Goal: Task Accomplishment & Management: Use online tool/utility

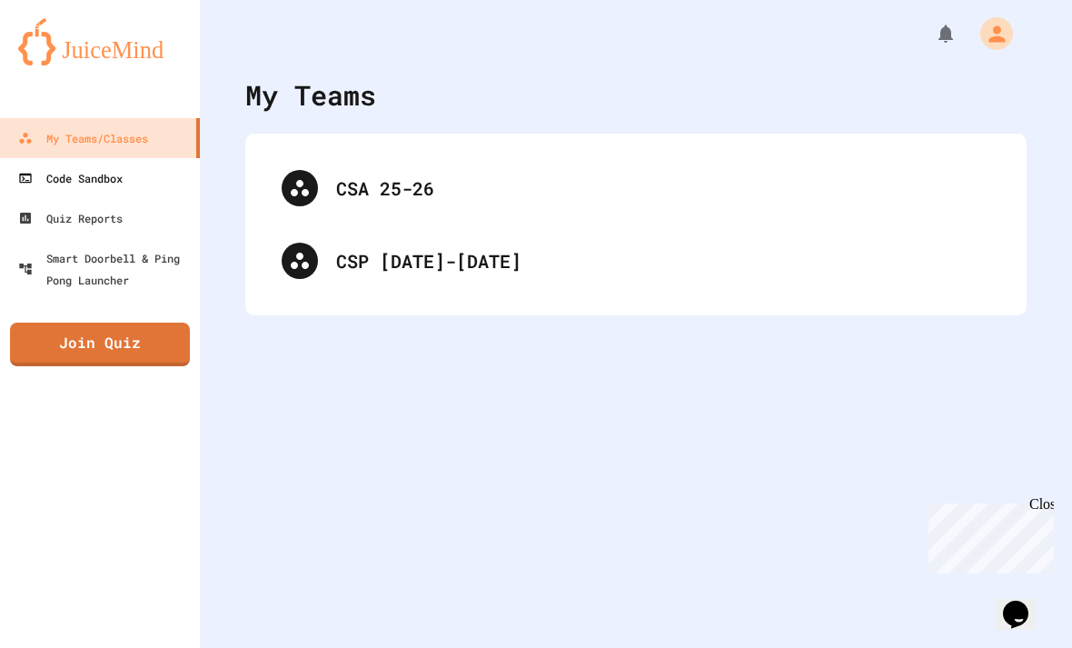
click at [123, 192] on link "Code Sandbox" at bounding box center [100, 178] width 200 height 40
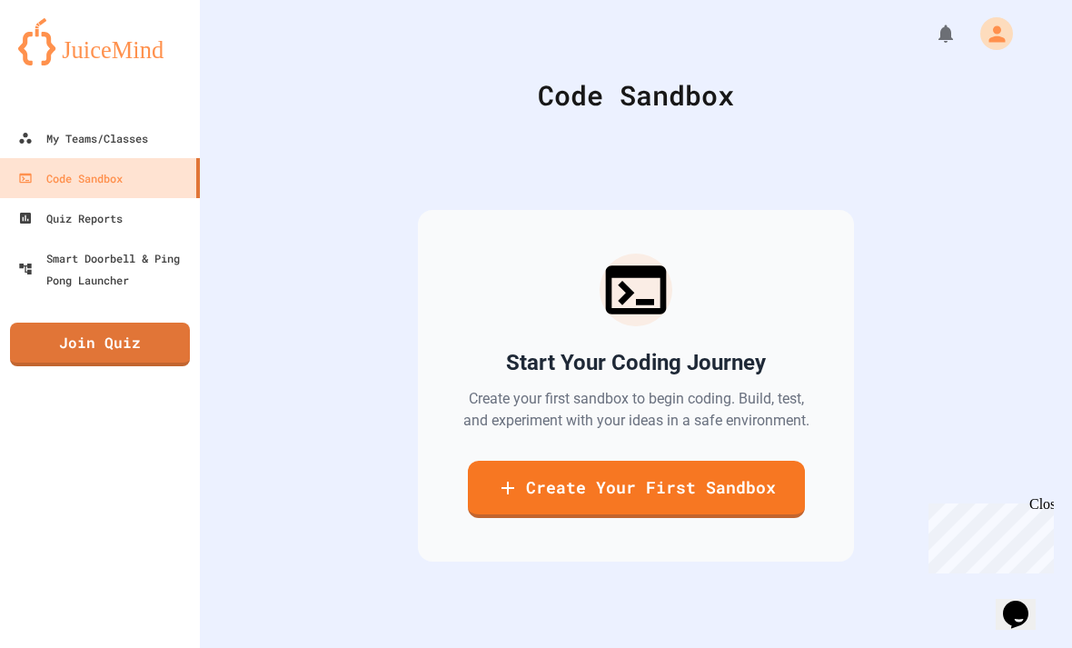
click at [744, 511] on link "Create Your First Sandbox" at bounding box center [636, 489] width 337 height 57
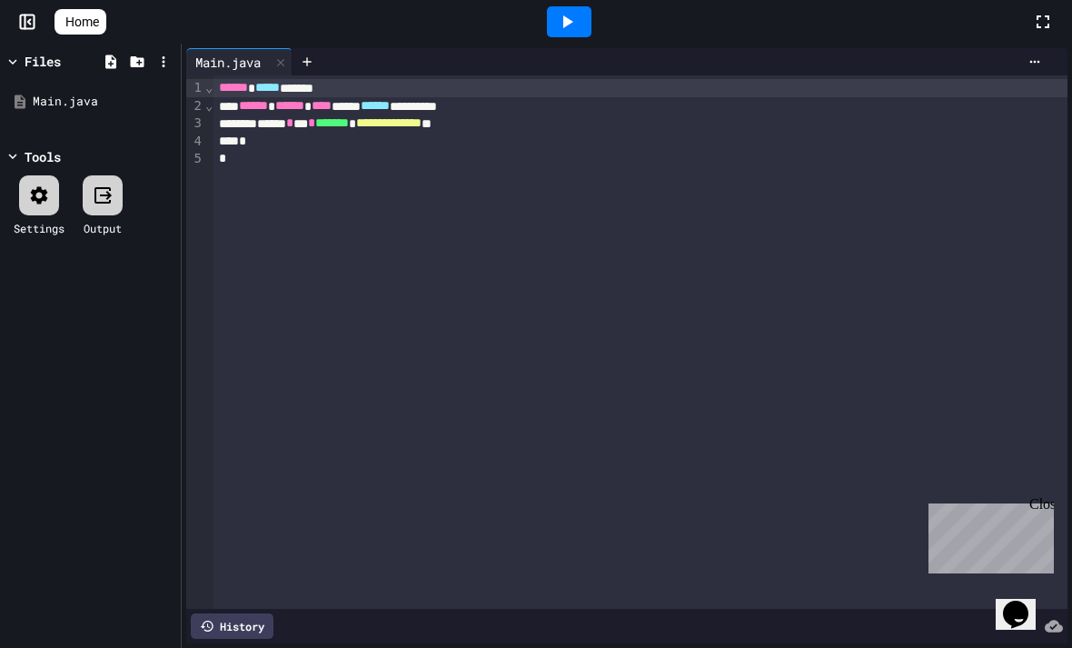
click at [756, 151] on div "*" at bounding box center [640, 158] width 854 height 17
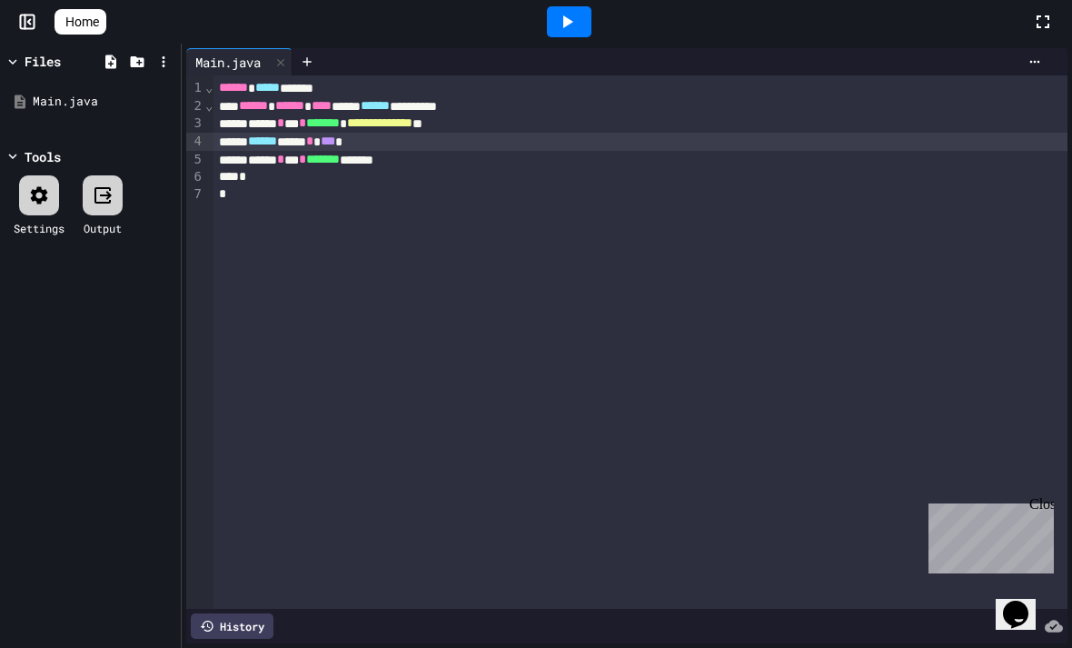
click at [587, 25] on div at bounding box center [569, 21] width 45 height 31
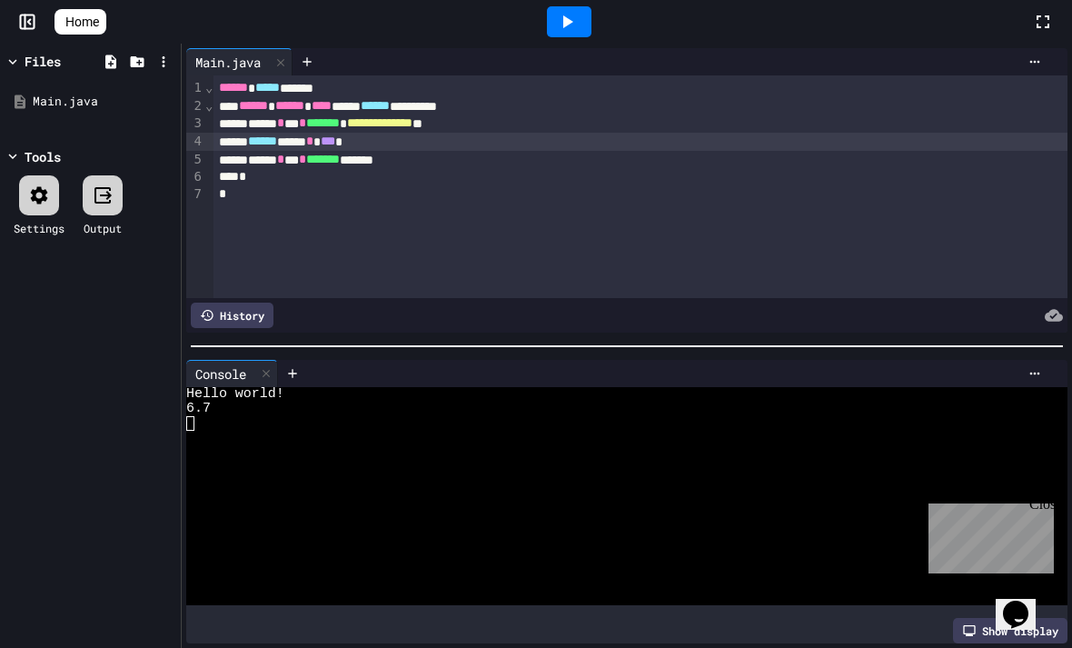
click at [422, 145] on div "****** **** * *** *" at bounding box center [640, 142] width 854 height 18
click at [591, 25] on div at bounding box center [569, 21] width 45 height 31
click at [111, 51] on div at bounding box center [110, 61] width 23 height 23
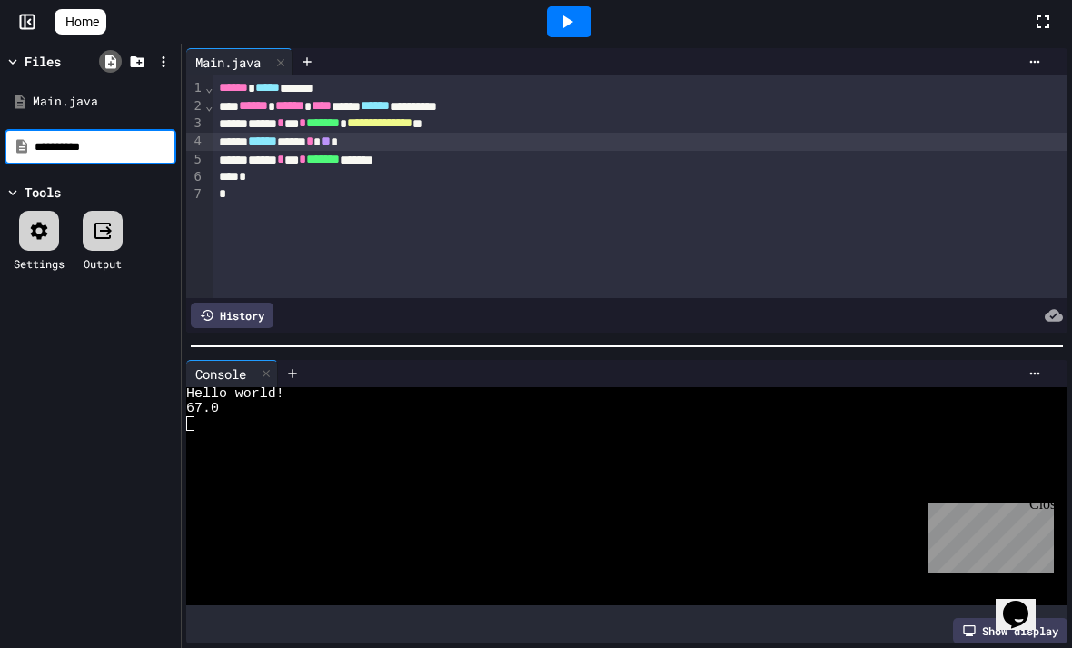
type input "**********"
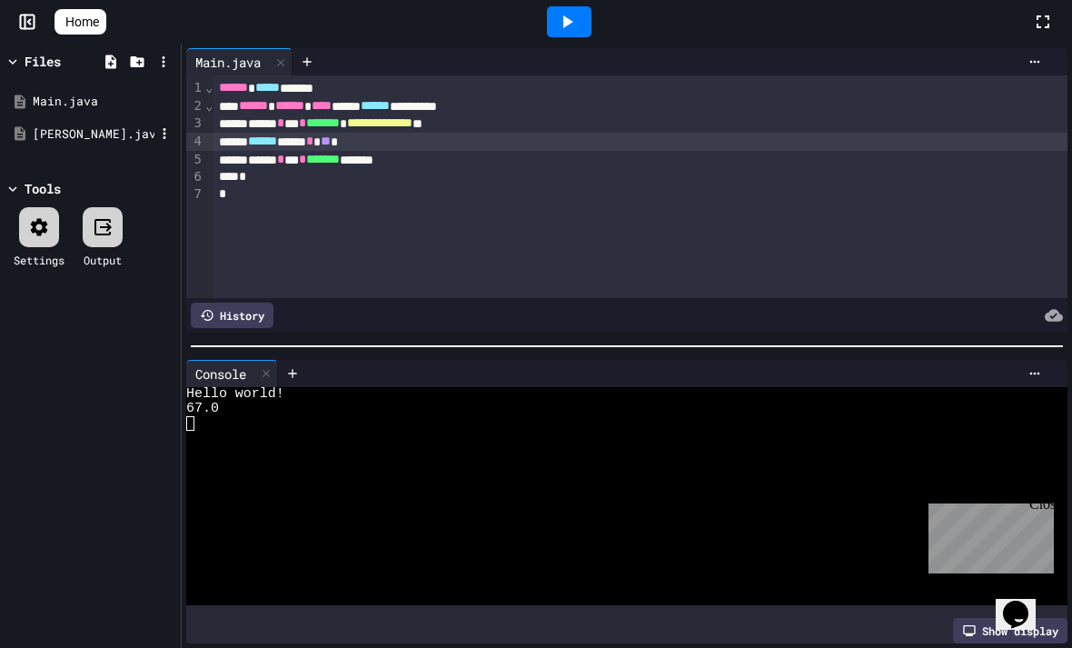
click at [51, 145] on div "[PERSON_NAME].java" at bounding box center [91, 134] width 172 height 33
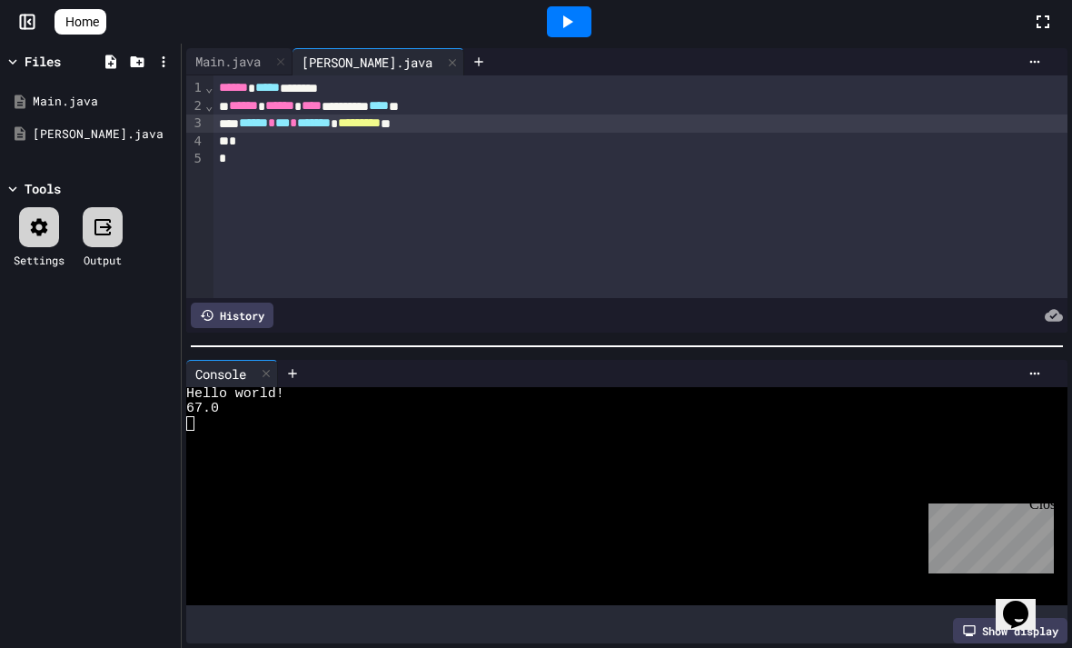
click at [591, 30] on div at bounding box center [569, 21] width 45 height 31
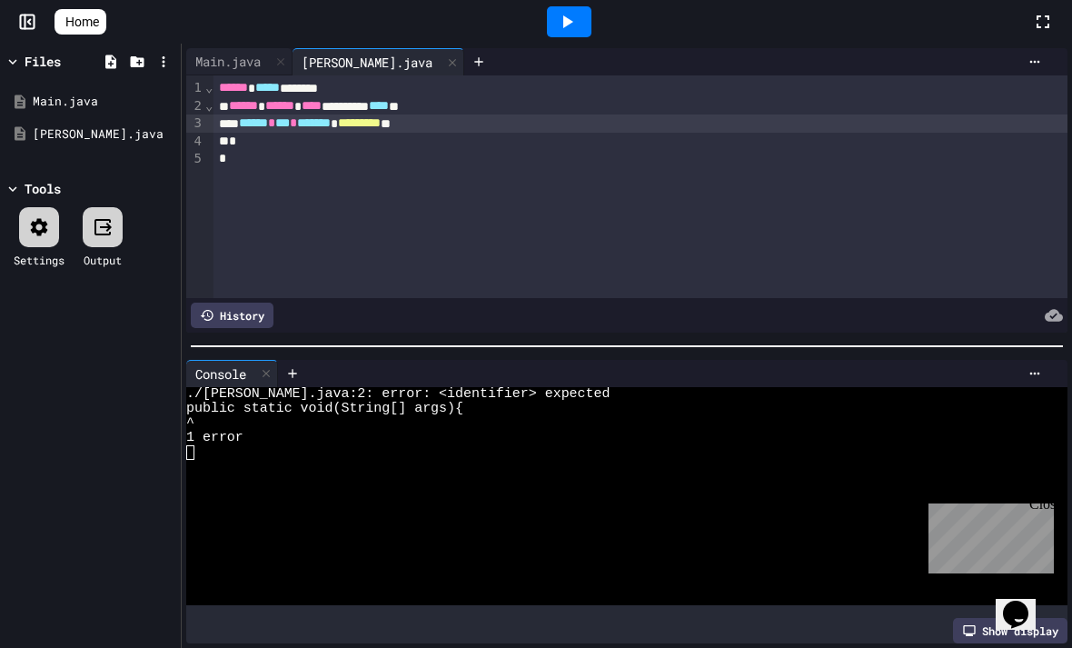
click at [381, 93] on div "****** ***** *******" at bounding box center [640, 88] width 854 height 18
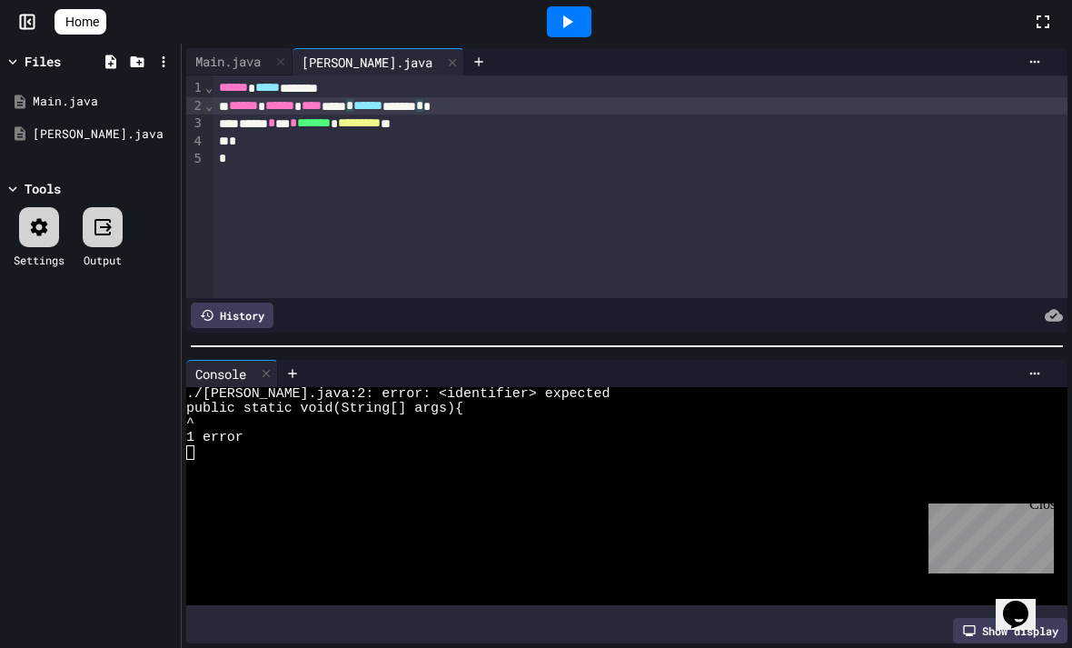
click at [578, 29] on icon at bounding box center [567, 22] width 22 height 22
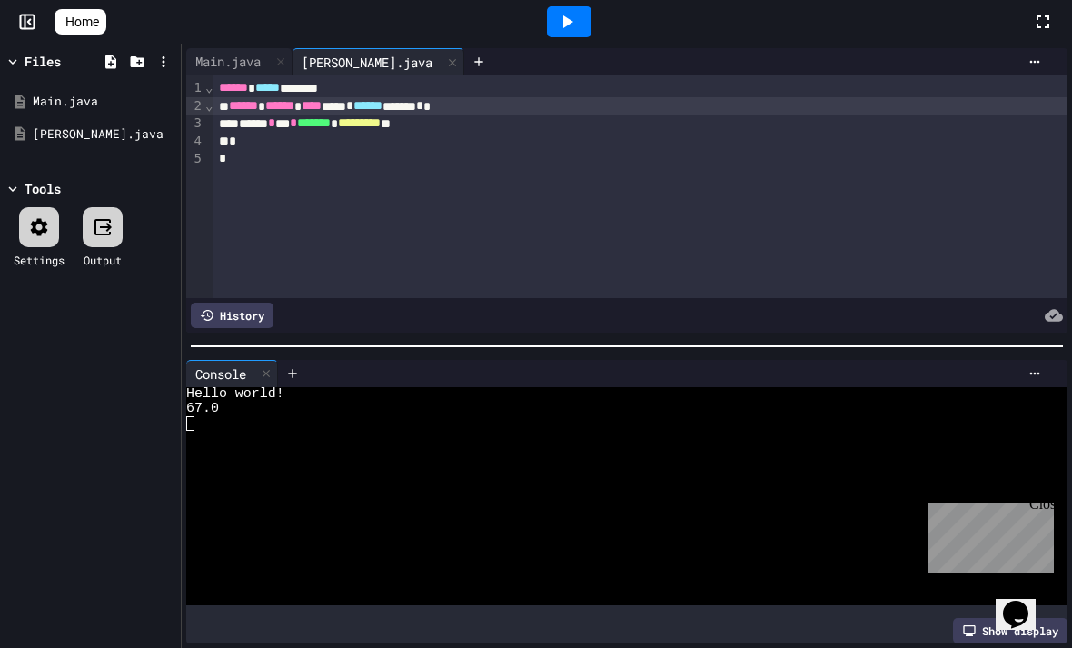
click at [400, 110] on div "****** ****** **** **** * ****** ******* * *" at bounding box center [640, 106] width 854 height 18
click at [578, 15] on icon at bounding box center [567, 22] width 22 height 22
click at [591, 16] on div at bounding box center [569, 21] width 45 height 31
click at [578, 10] on div at bounding box center [569, 21] width 45 height 31
click at [578, 13] on icon at bounding box center [567, 22] width 22 height 22
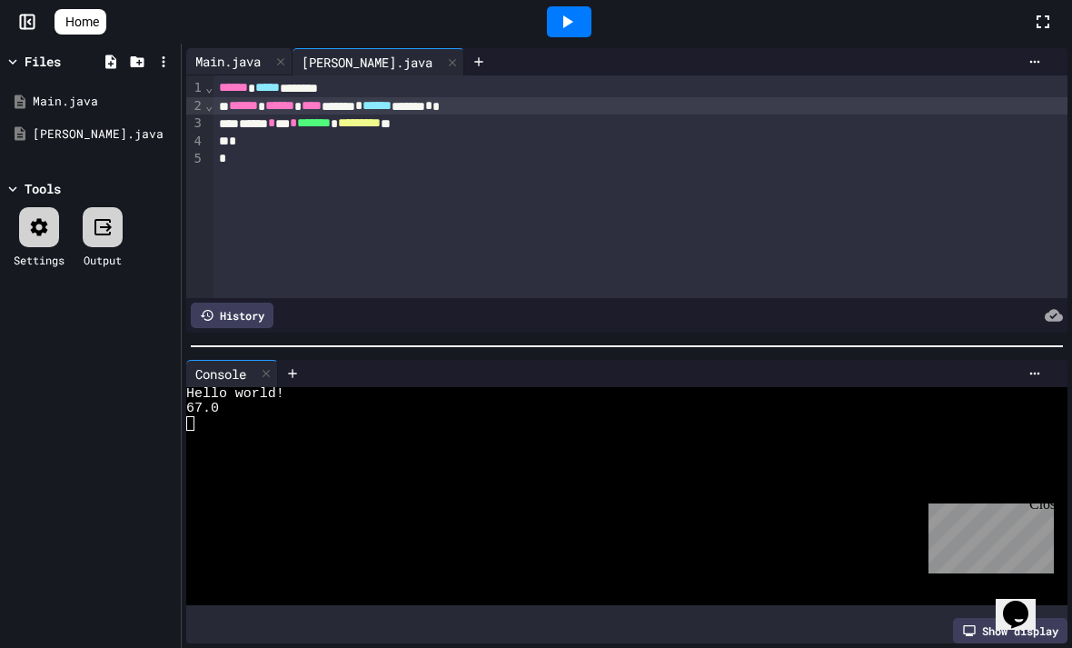
click at [263, 74] on div "Main.java" at bounding box center [239, 61] width 106 height 27
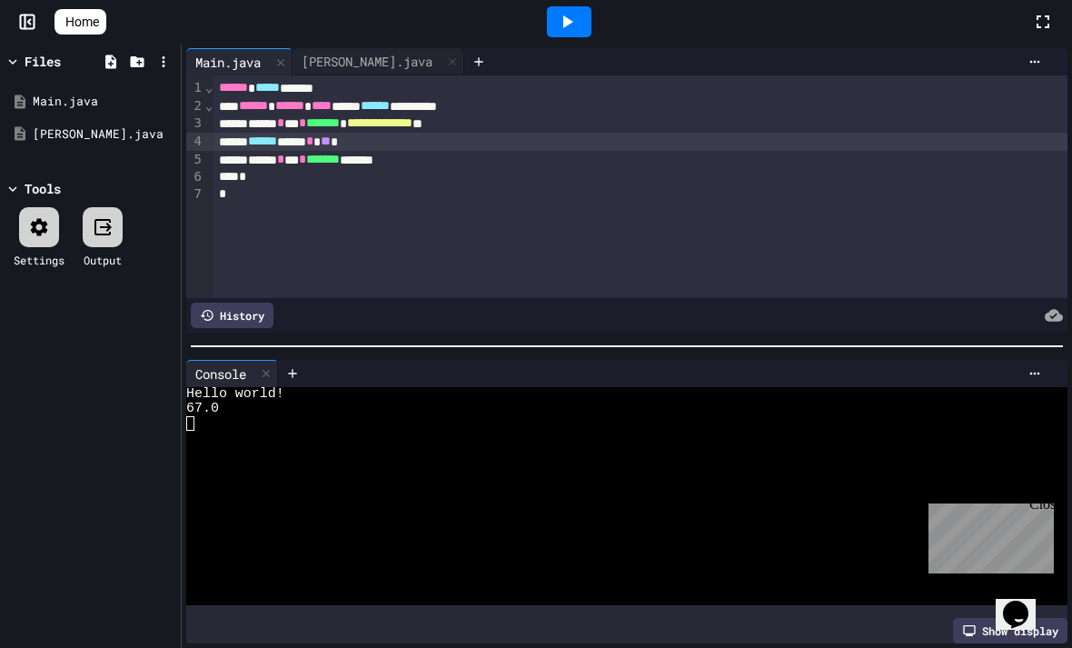
click at [360, 439] on div at bounding box center [619, 438] width 867 height 15
click at [293, 368] on icon at bounding box center [292, 373] width 15 height 15
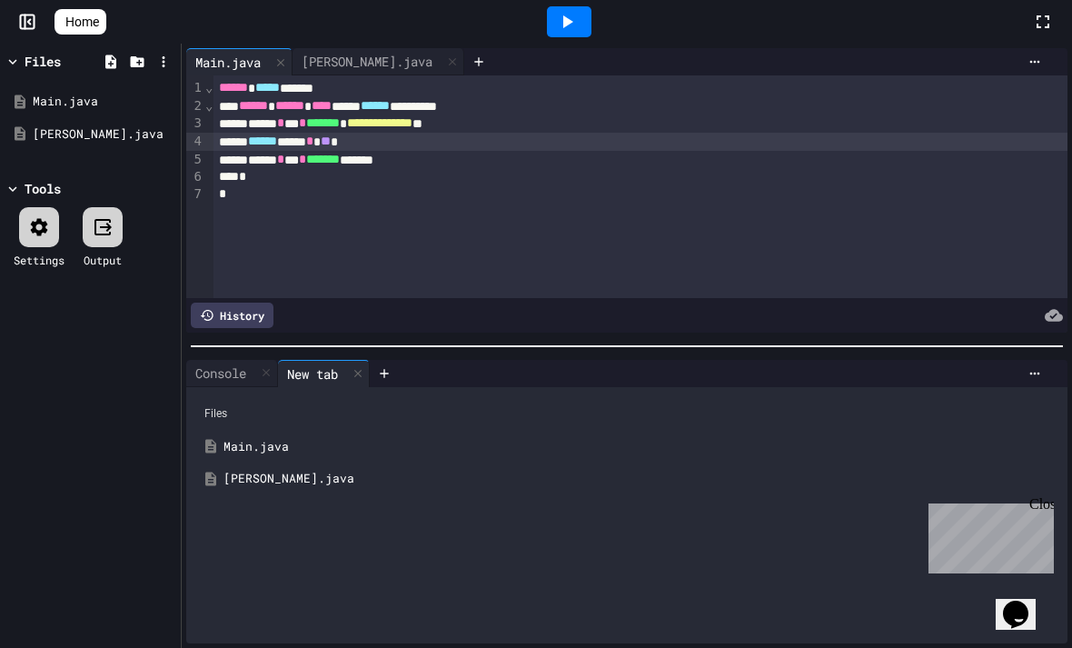
click at [241, 478] on div "[PERSON_NAME].java" at bounding box center [639, 479] width 833 height 18
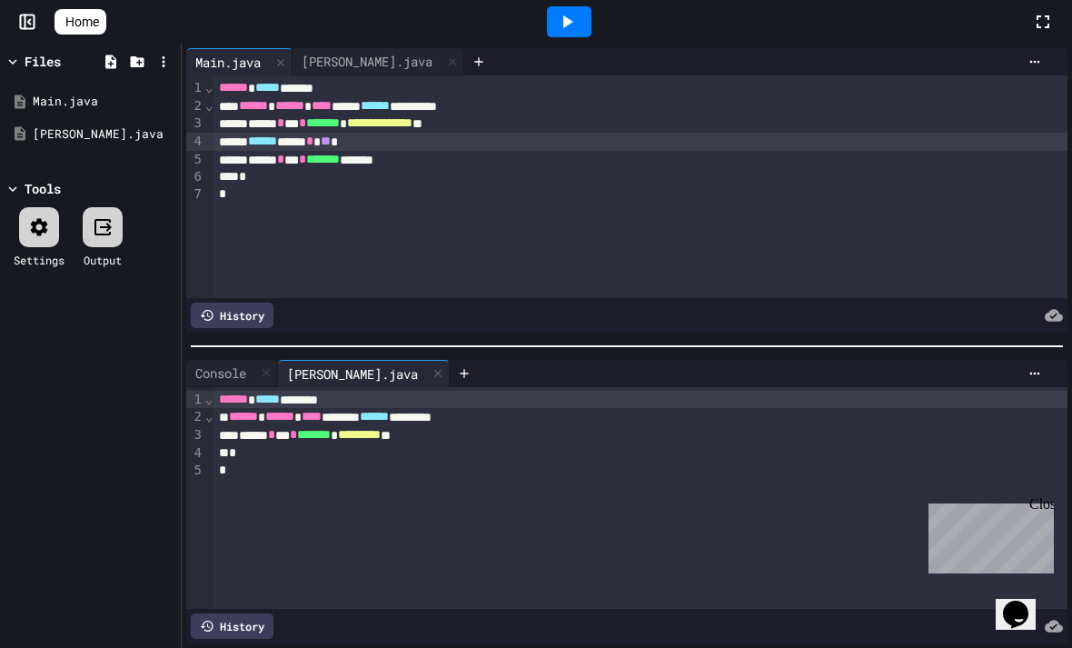
scroll to position [58, 0]
click at [286, 64] on icon at bounding box center [280, 62] width 13 height 13
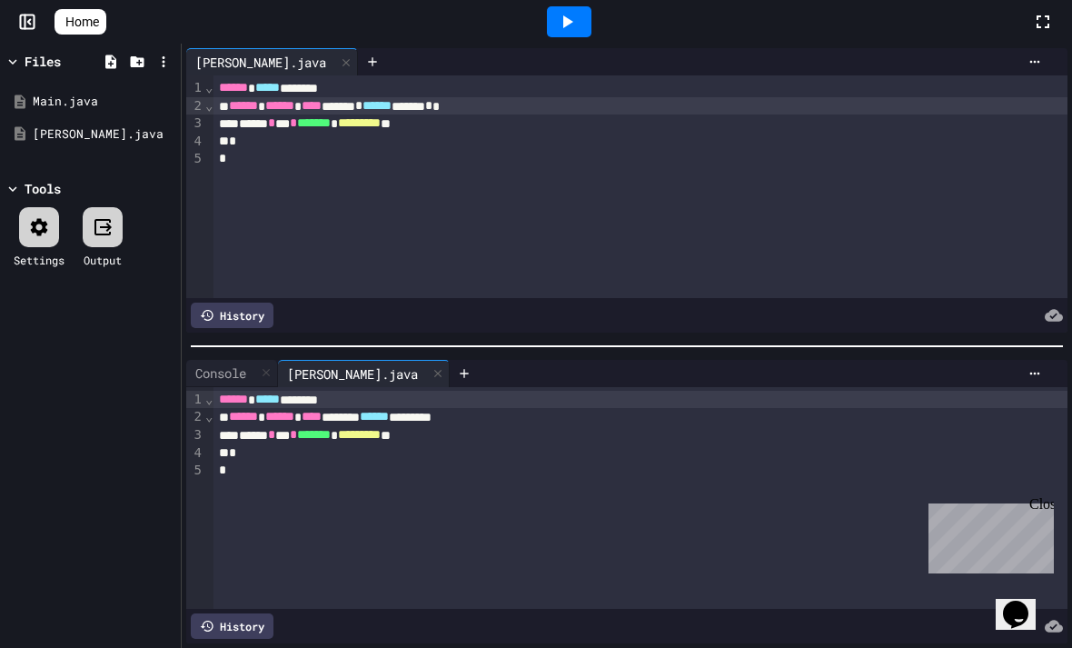
click at [569, 14] on icon at bounding box center [567, 22] width 22 height 22
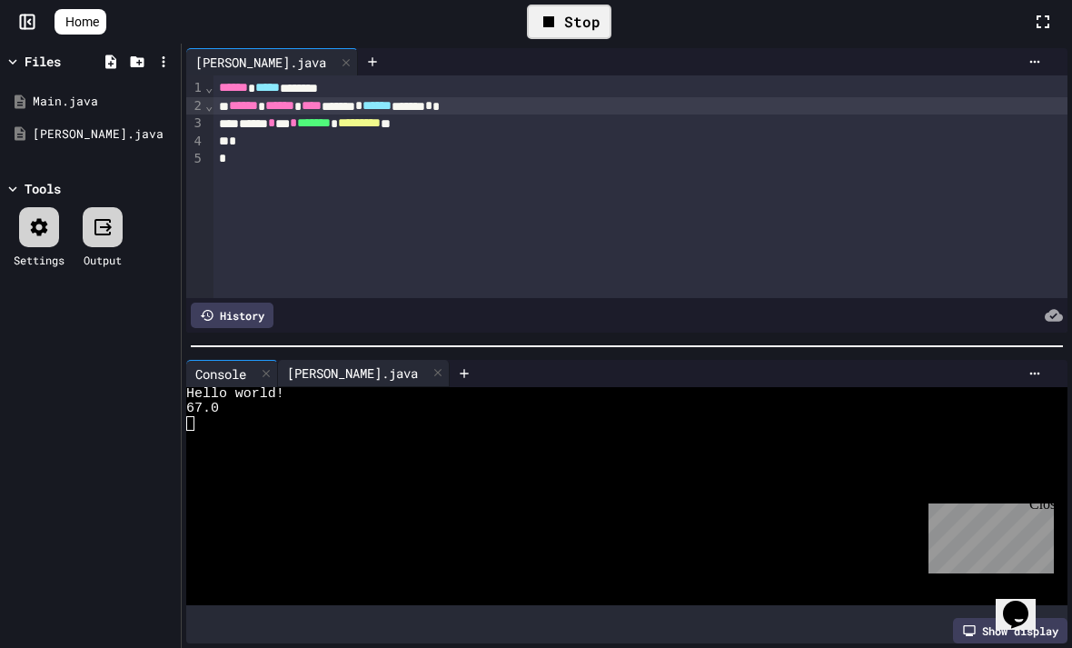
click at [333, 373] on div "[PERSON_NAME].java" at bounding box center [352, 372] width 149 height 19
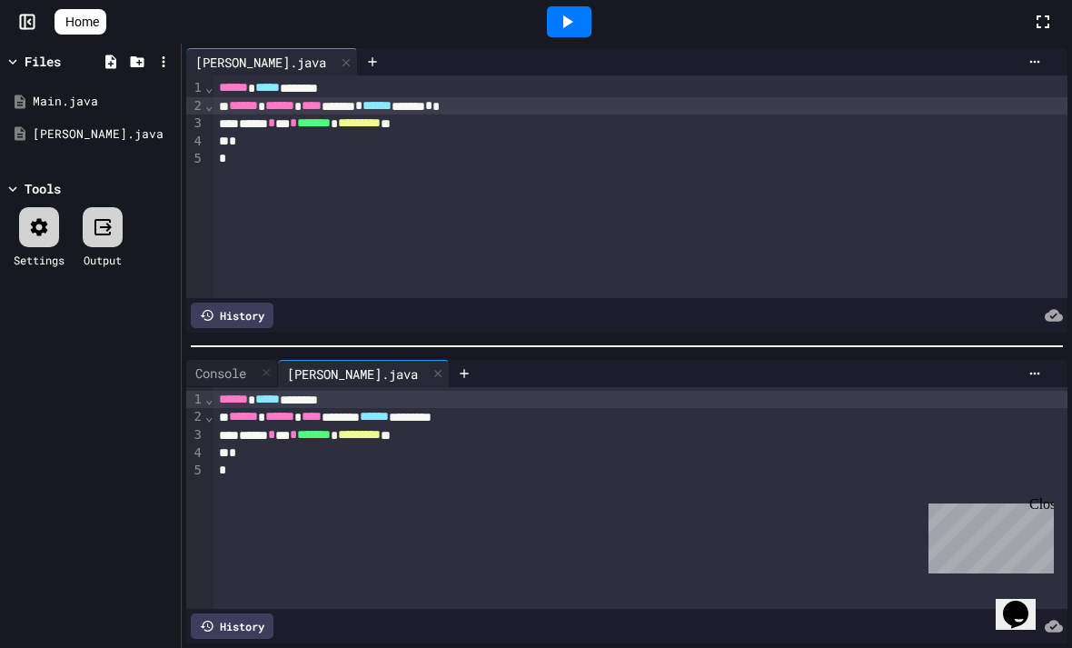
click at [573, 21] on icon at bounding box center [568, 21] width 10 height 13
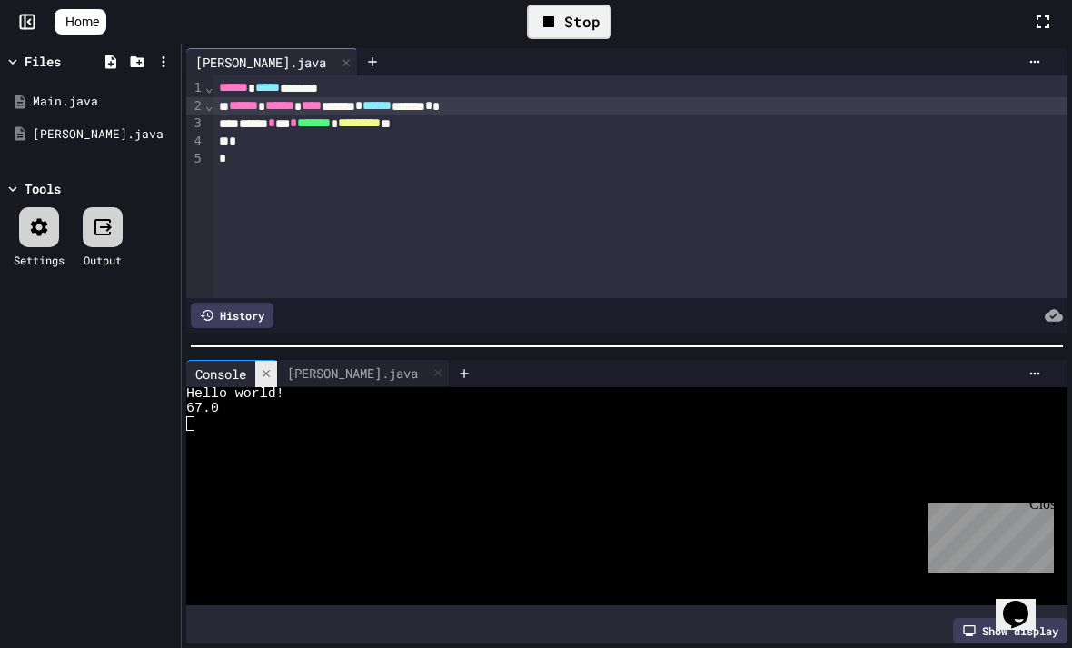
click at [260, 372] on div at bounding box center [266, 374] width 22 height 26
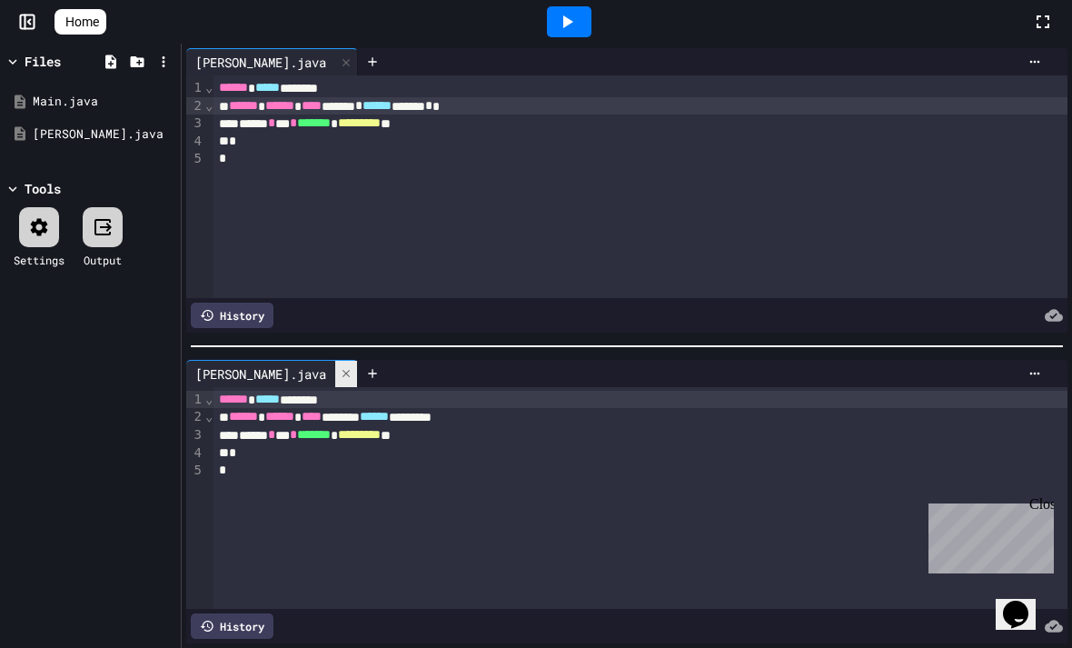
click at [335, 366] on div at bounding box center [346, 374] width 22 height 26
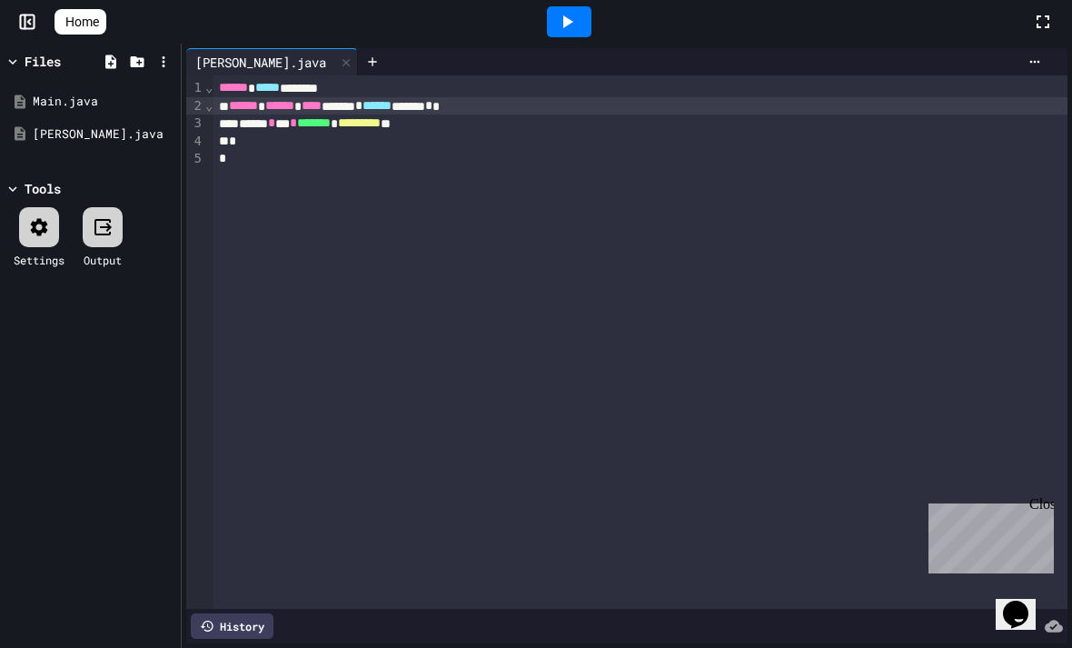
click at [570, 24] on icon at bounding box center [567, 22] width 22 height 22
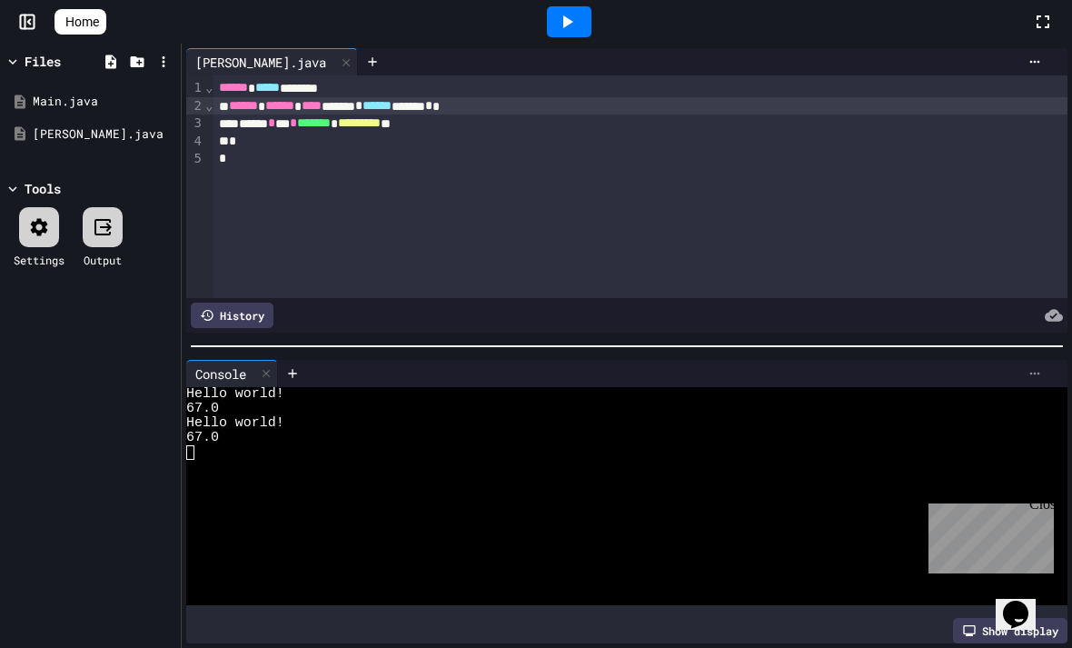
click at [1034, 378] on icon at bounding box center [1034, 373] width 15 height 15
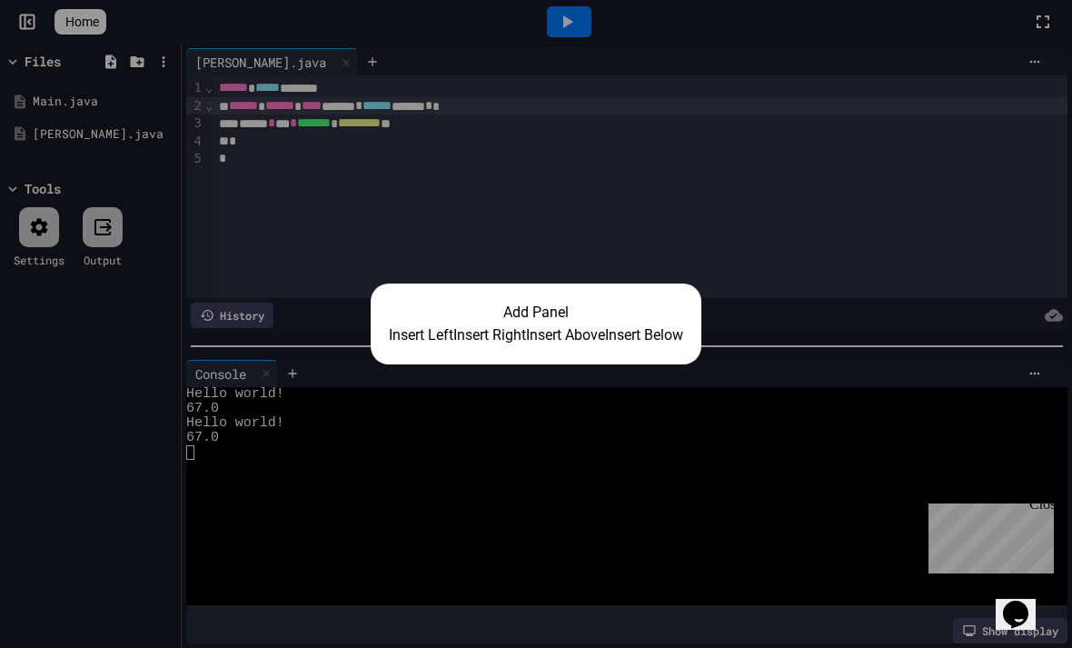
click at [777, 291] on div "Add Panel Insert Left Insert Right Insert Above Insert Below" at bounding box center [536, 324] width 1072 height 648
click at [1020, 352] on div "Add Panel Insert Left Insert Right Insert Above Insert Below" at bounding box center [536, 324] width 1072 height 648
click at [683, 337] on button "Insert Below" at bounding box center [644, 335] width 78 height 22
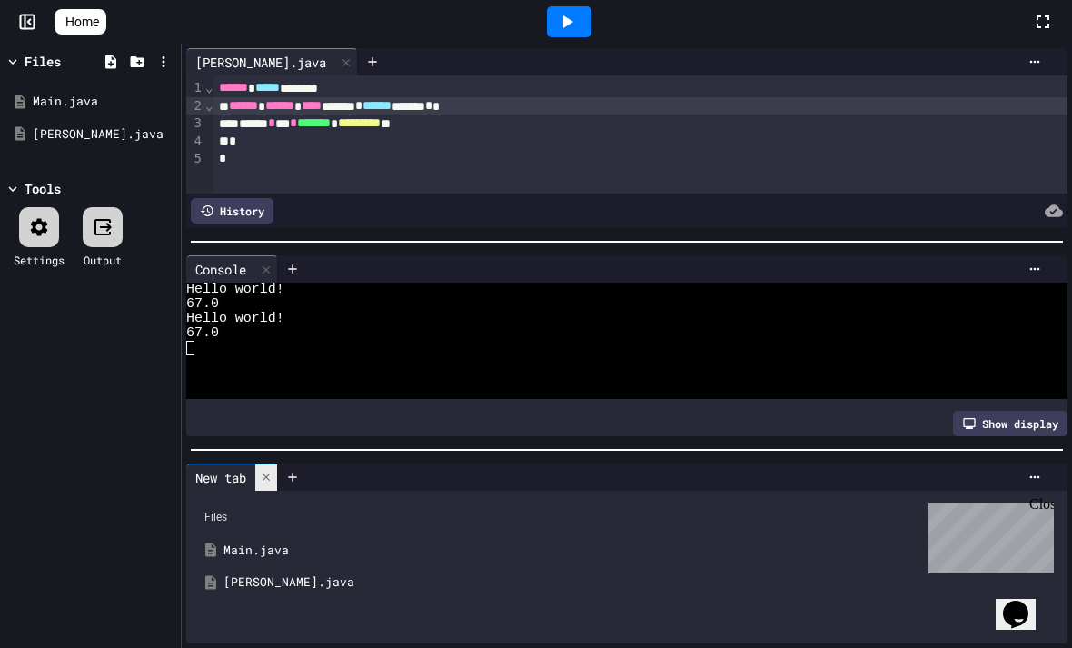
click at [267, 471] on icon at bounding box center [266, 477] width 13 height 13
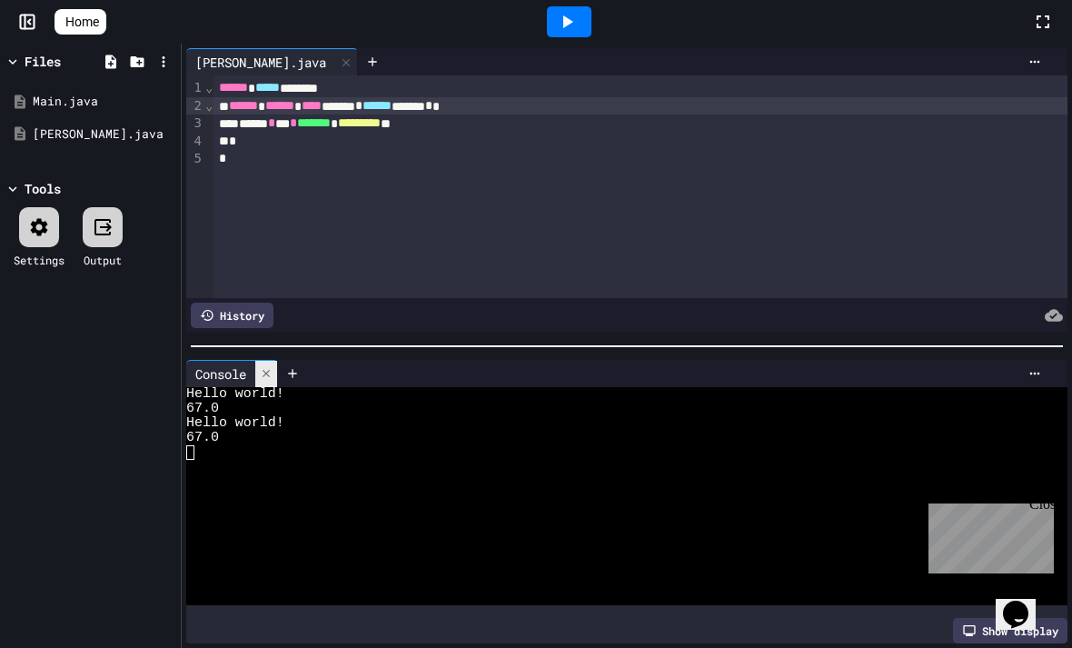
click at [270, 374] on icon at bounding box center [266, 373] width 7 height 7
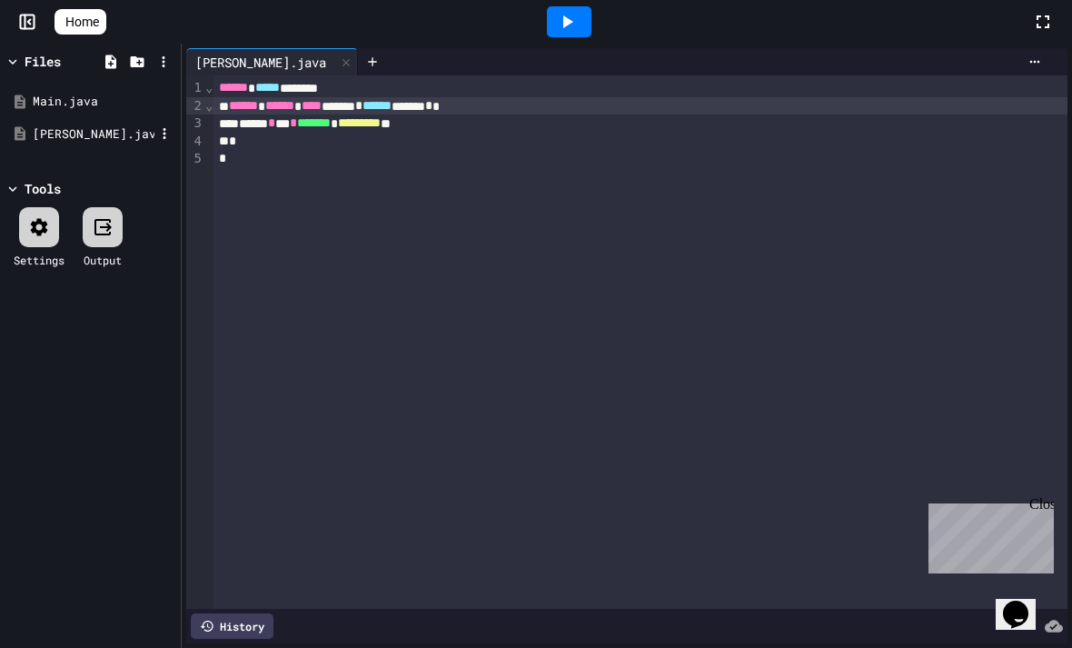
click at [49, 137] on div "[PERSON_NAME].java" at bounding box center [94, 134] width 122 height 18
click at [60, 94] on div "Main.java" at bounding box center [94, 102] width 122 height 18
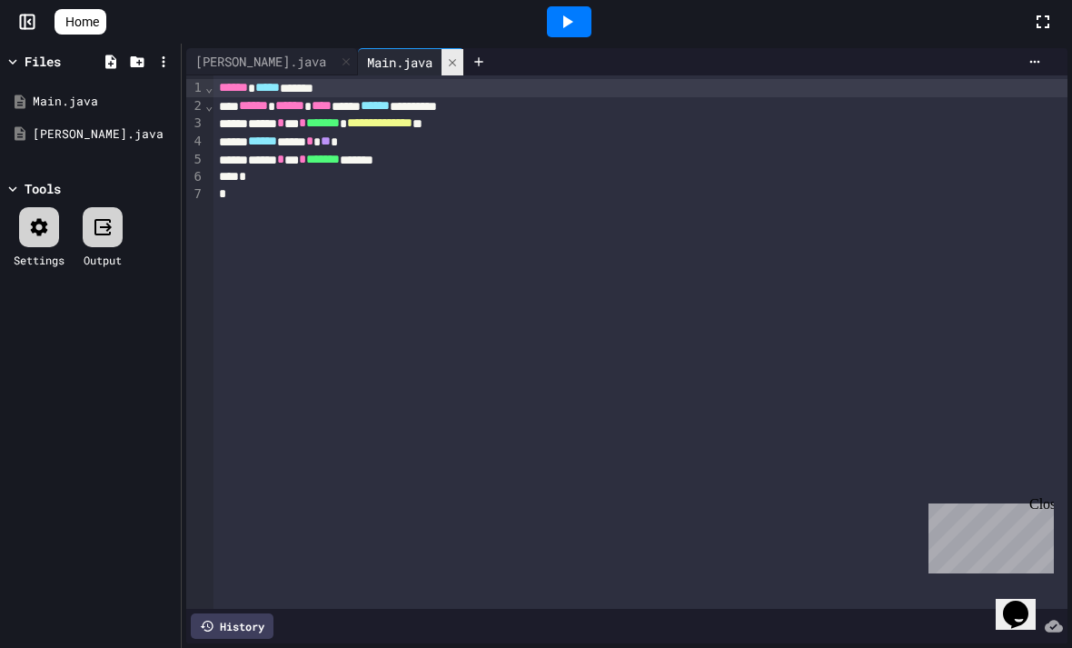
click at [446, 64] on icon at bounding box center [452, 62] width 13 height 13
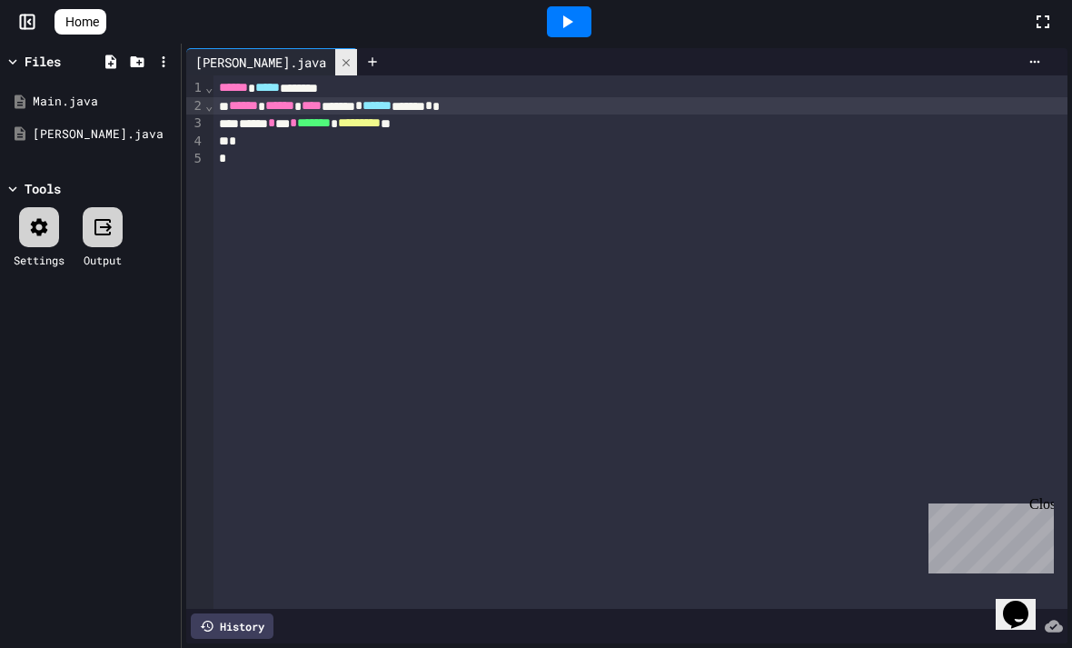
click at [335, 55] on div at bounding box center [346, 62] width 22 height 26
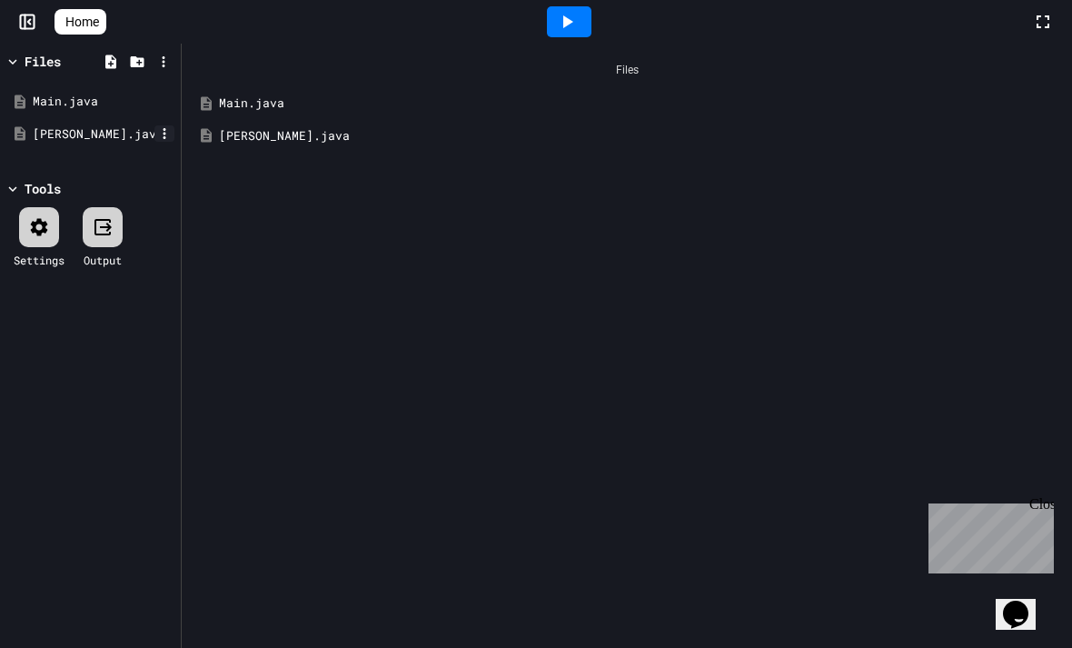
click at [164, 127] on icon at bounding box center [164, 133] width 16 height 16
click at [225, 332] on li "Delete" at bounding box center [221, 348] width 124 height 33
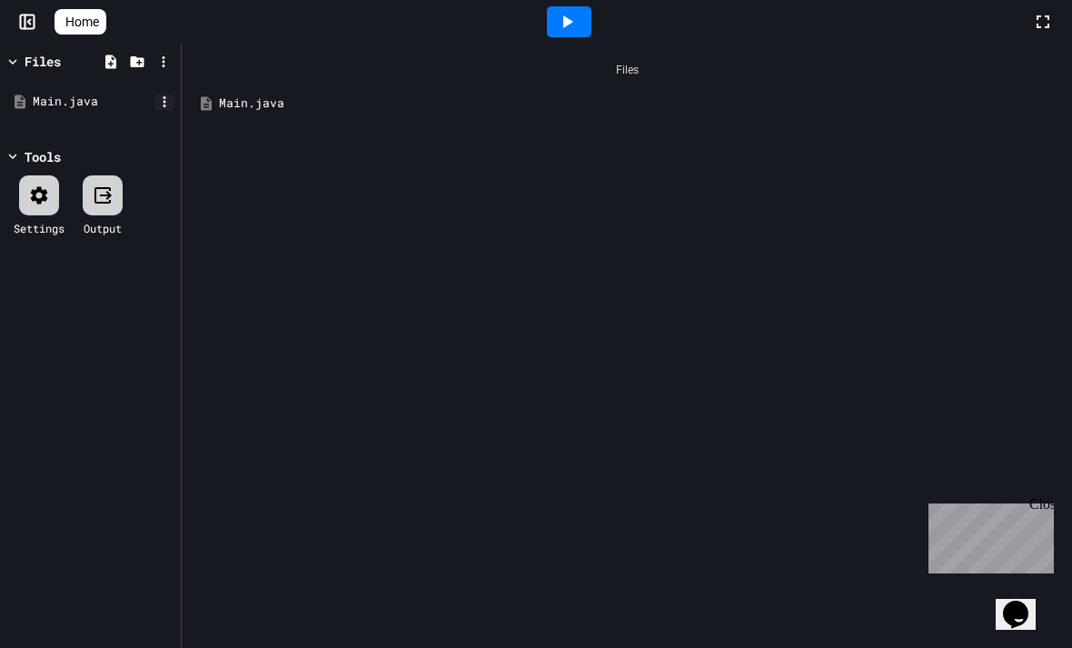
click at [166, 97] on icon at bounding box center [164, 102] width 16 height 16
click at [383, 99] on div at bounding box center [536, 324] width 1072 height 648
click at [328, 100] on div "Main.java" at bounding box center [640, 103] width 842 height 18
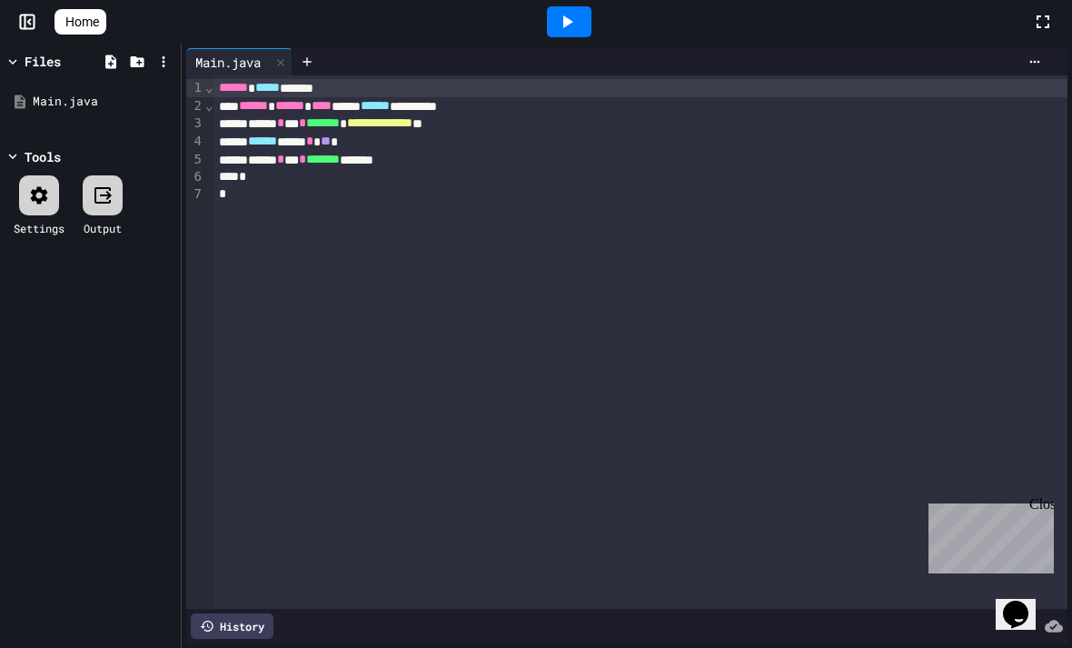
click at [324, 84] on div "****** ***** ******" at bounding box center [640, 88] width 854 height 18
click at [573, 24] on icon at bounding box center [568, 21] width 10 height 13
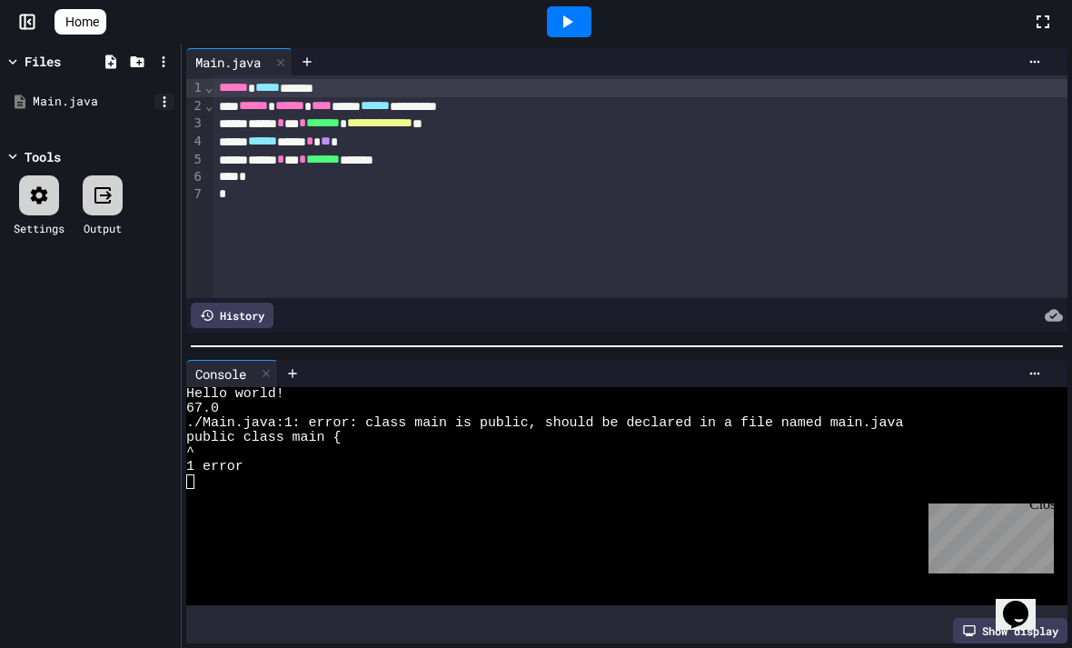
click at [168, 101] on icon at bounding box center [164, 102] width 16 height 16
click at [252, 235] on li "Rename" at bounding box center [221, 251] width 124 height 33
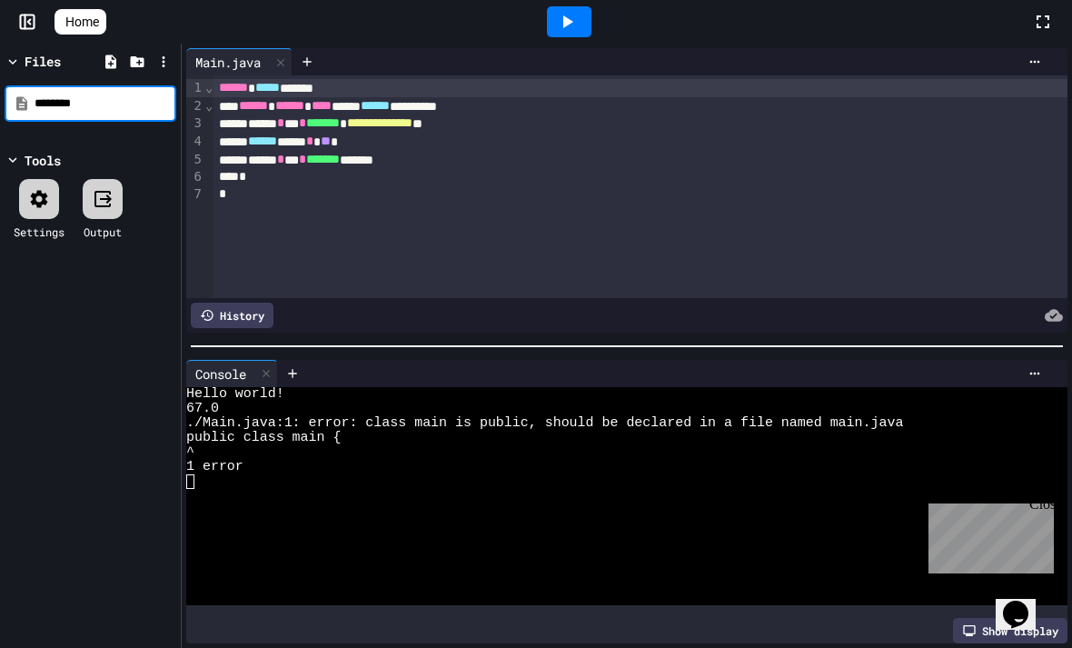
type input "*********"
click at [573, 25] on icon at bounding box center [568, 21] width 10 height 13
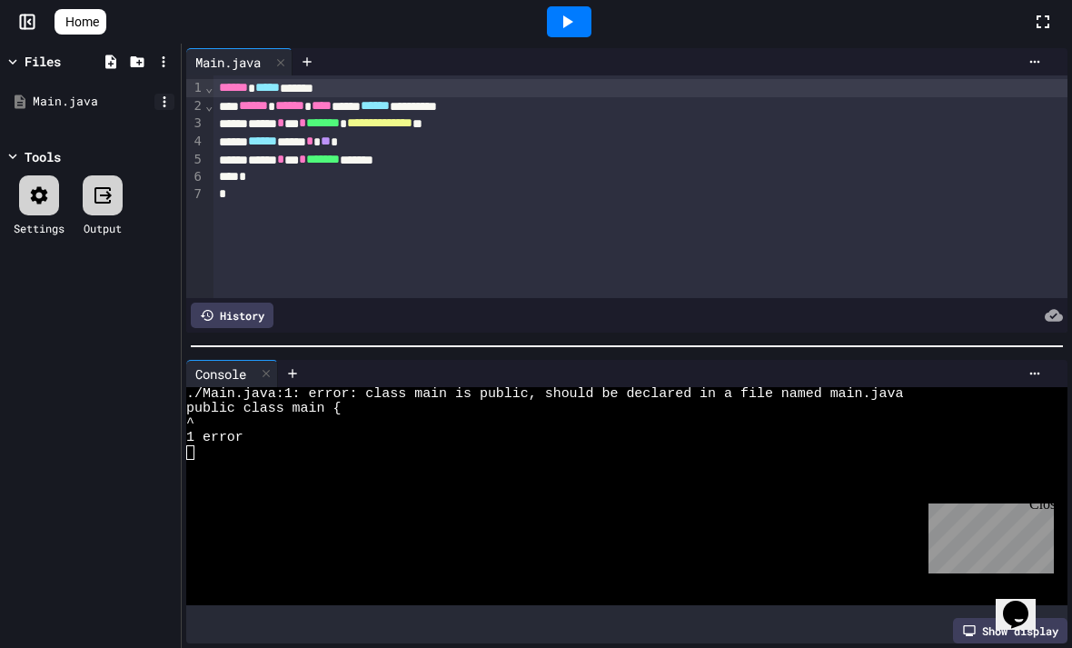
click at [172, 104] on icon at bounding box center [164, 102] width 16 height 16
click at [240, 235] on li "Rename" at bounding box center [221, 251] width 124 height 33
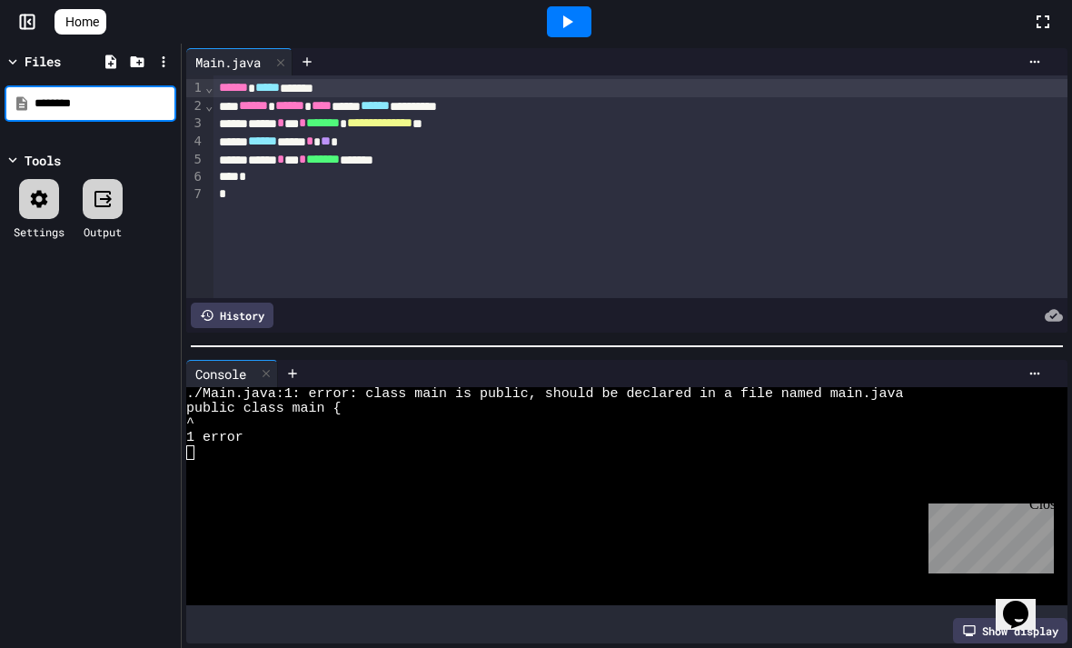
type input "*********"
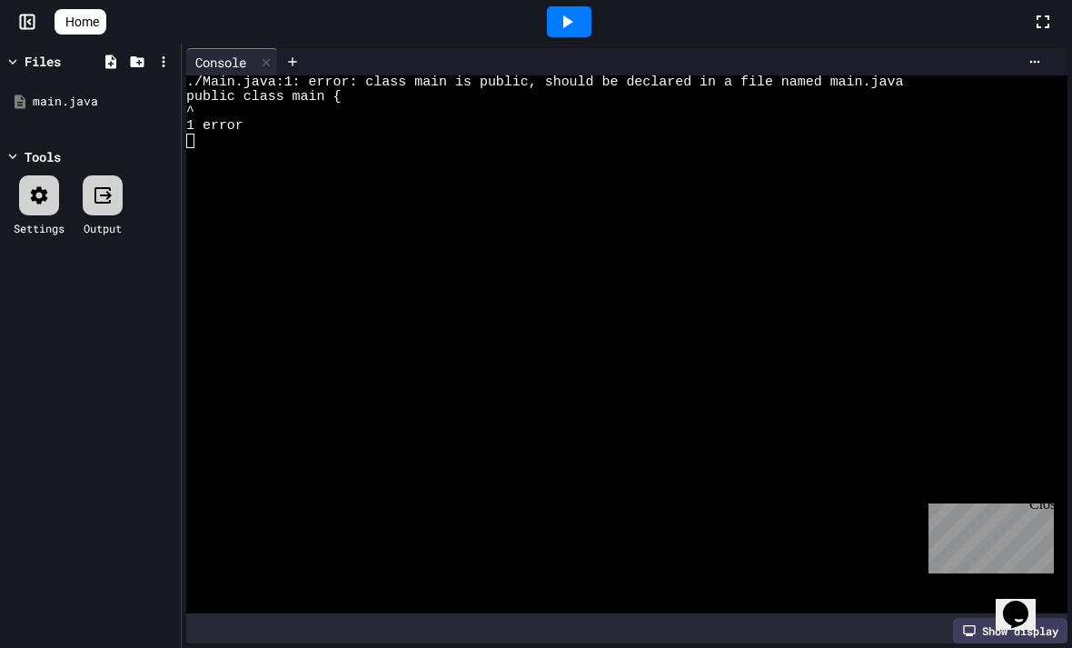
click at [588, 15] on div at bounding box center [569, 21] width 45 height 31
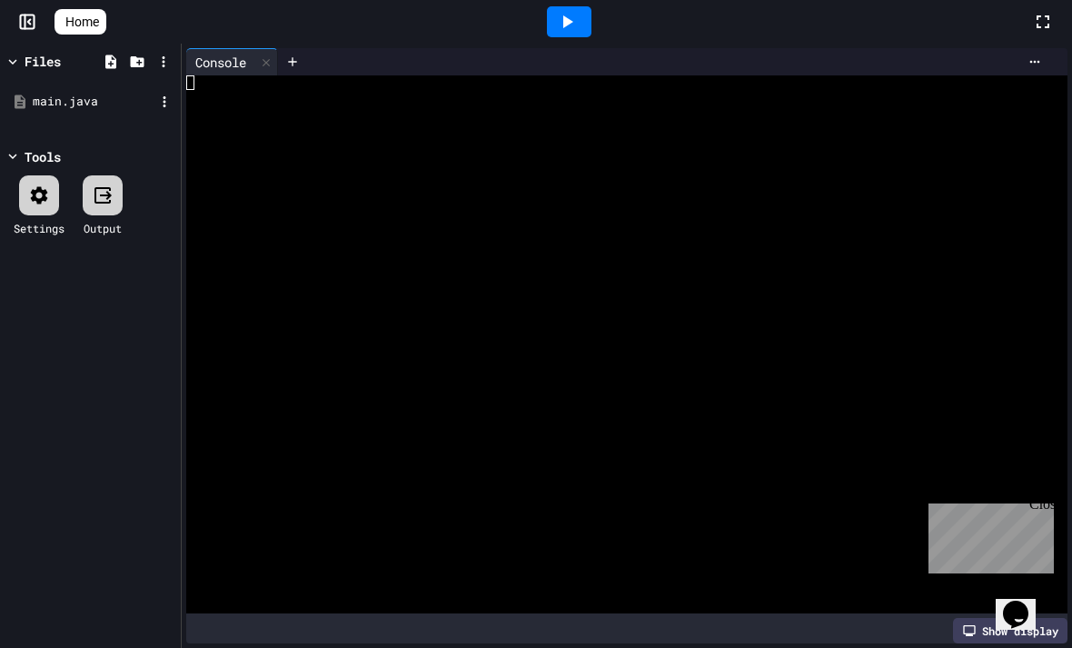
click at [123, 98] on div "main.java" at bounding box center [94, 102] width 122 height 18
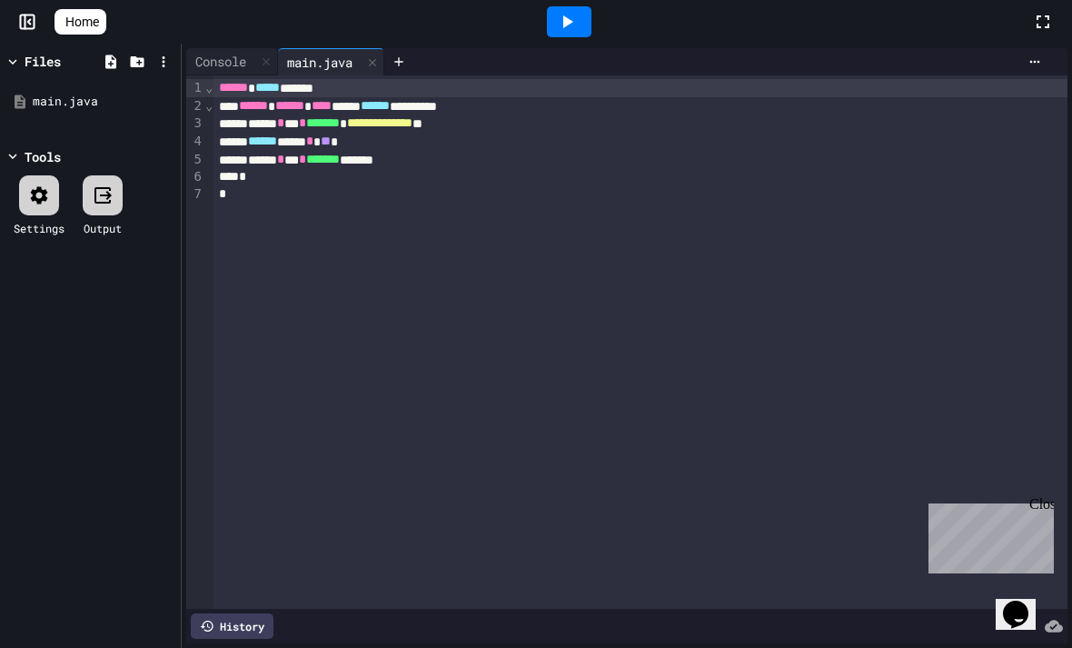
click at [578, 27] on icon at bounding box center [567, 22] width 22 height 22
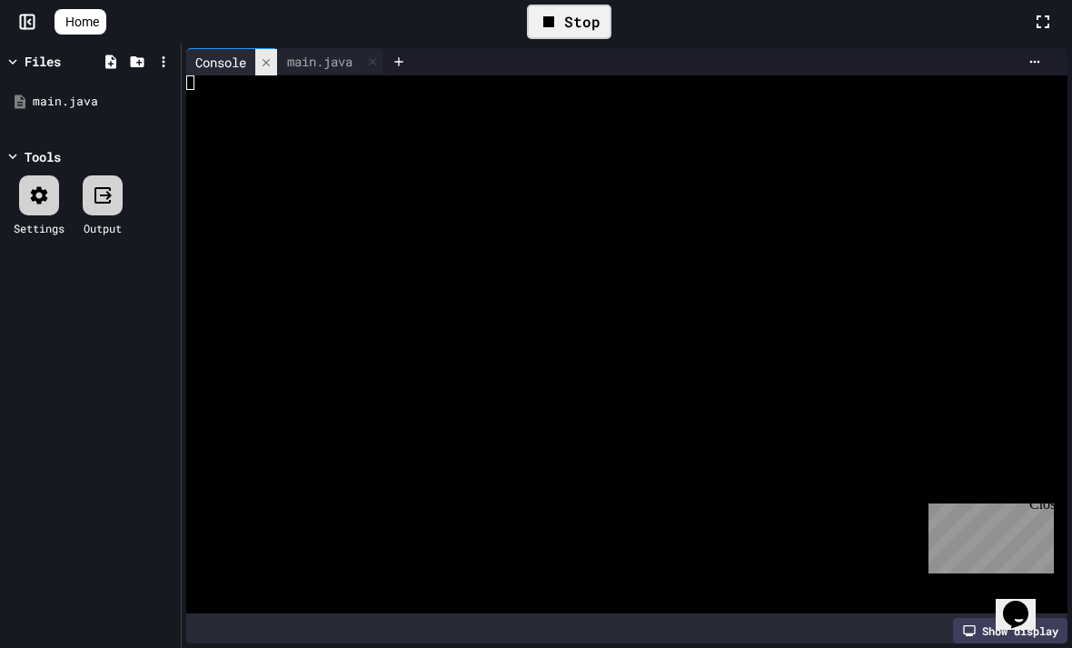
click at [270, 54] on div at bounding box center [266, 62] width 22 height 26
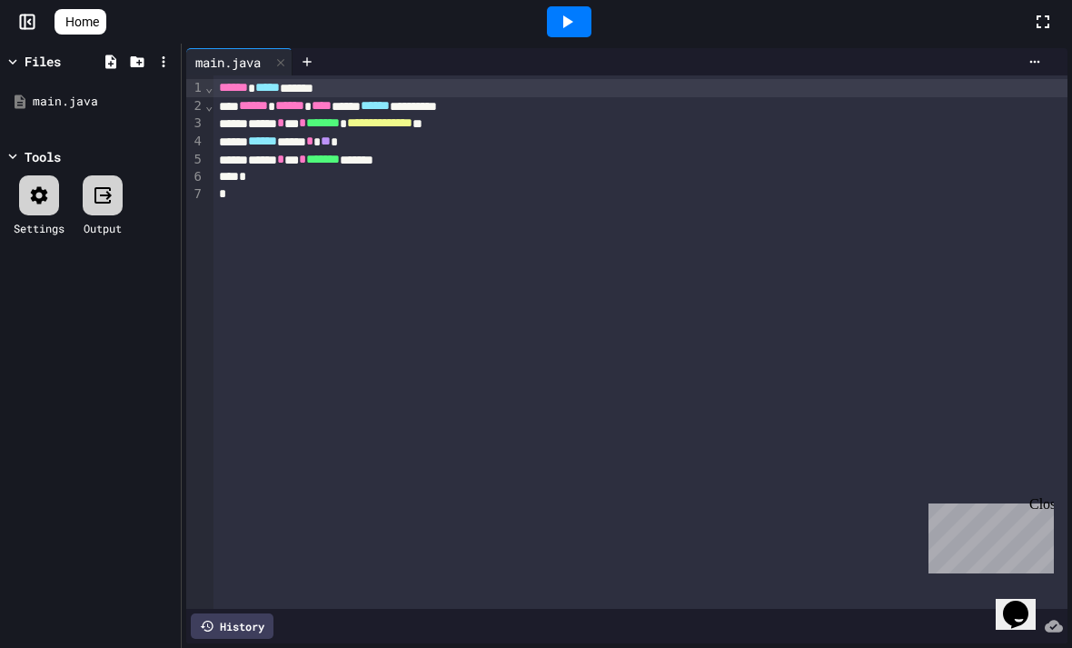
click at [1045, 513] on div "Close" at bounding box center [1040, 507] width 23 height 23
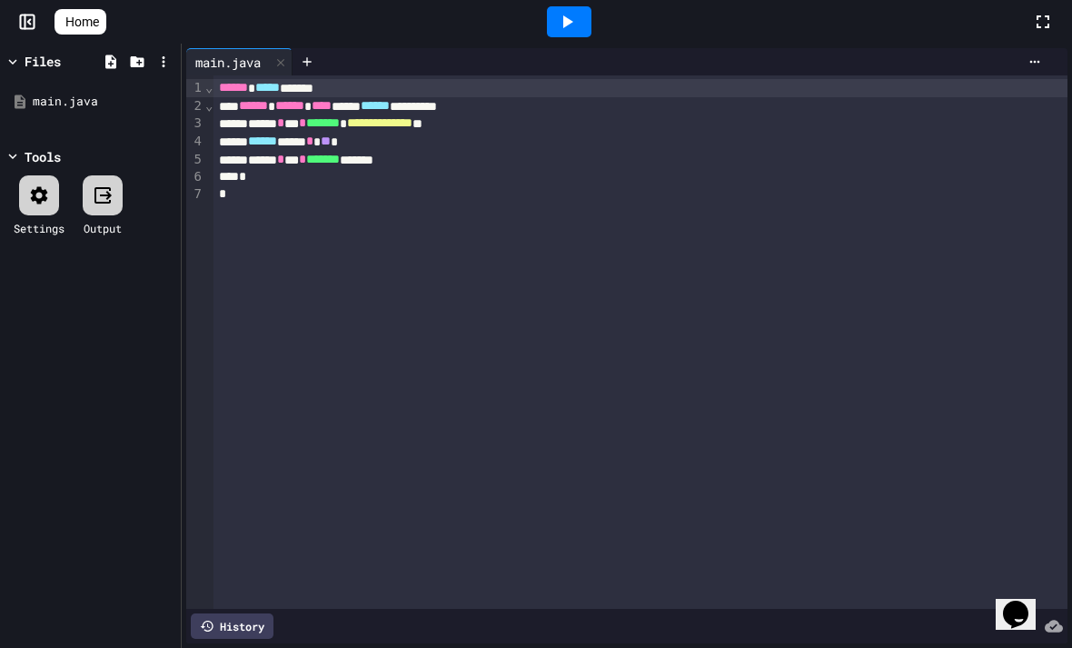
click at [573, 23] on icon at bounding box center [568, 21] width 10 height 13
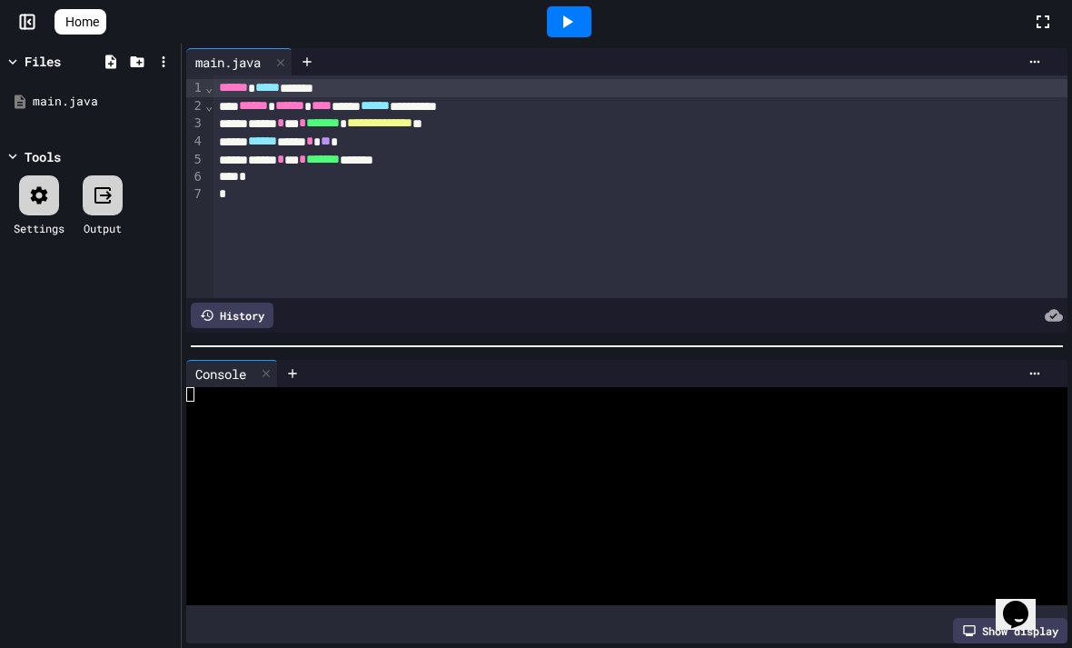
click at [577, 30] on icon at bounding box center [567, 22] width 22 height 22
click at [107, 188] on icon at bounding box center [102, 195] width 16 height 16
click at [112, 193] on icon at bounding box center [103, 195] width 22 height 22
click at [507, 456] on div at bounding box center [619, 452] width 867 height 15
click at [261, 448] on div at bounding box center [619, 452] width 867 height 15
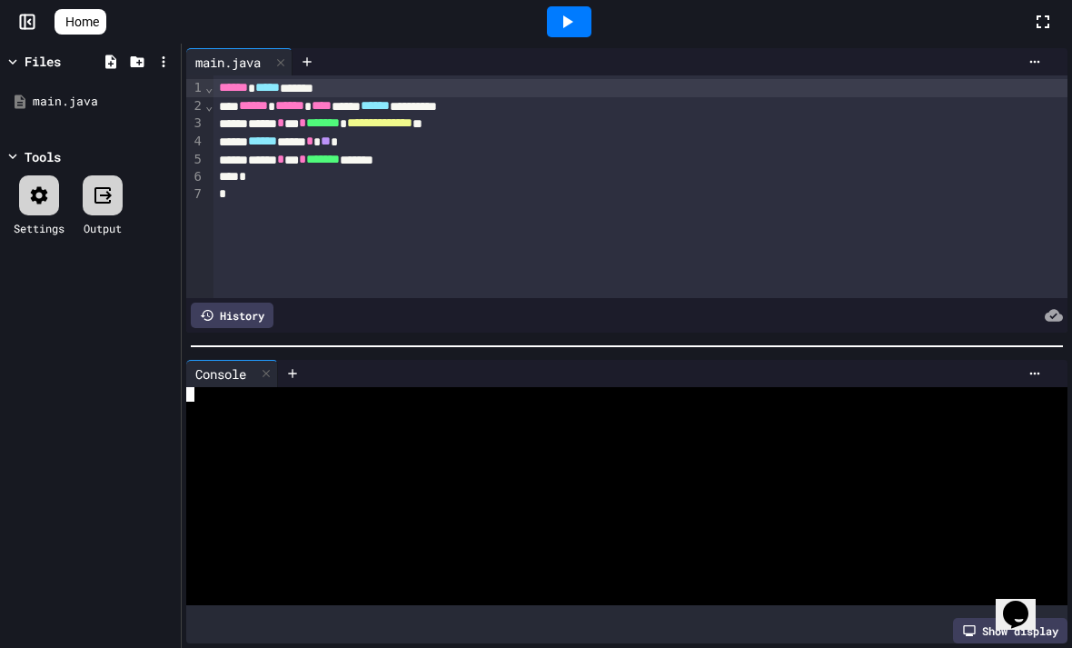
scroll to position [12, 4]
click at [248, 416] on div at bounding box center [619, 423] width 867 height 15
click at [198, 393] on div at bounding box center [619, 394] width 867 height 15
click at [1035, 374] on icon at bounding box center [1034, 373] width 15 height 15
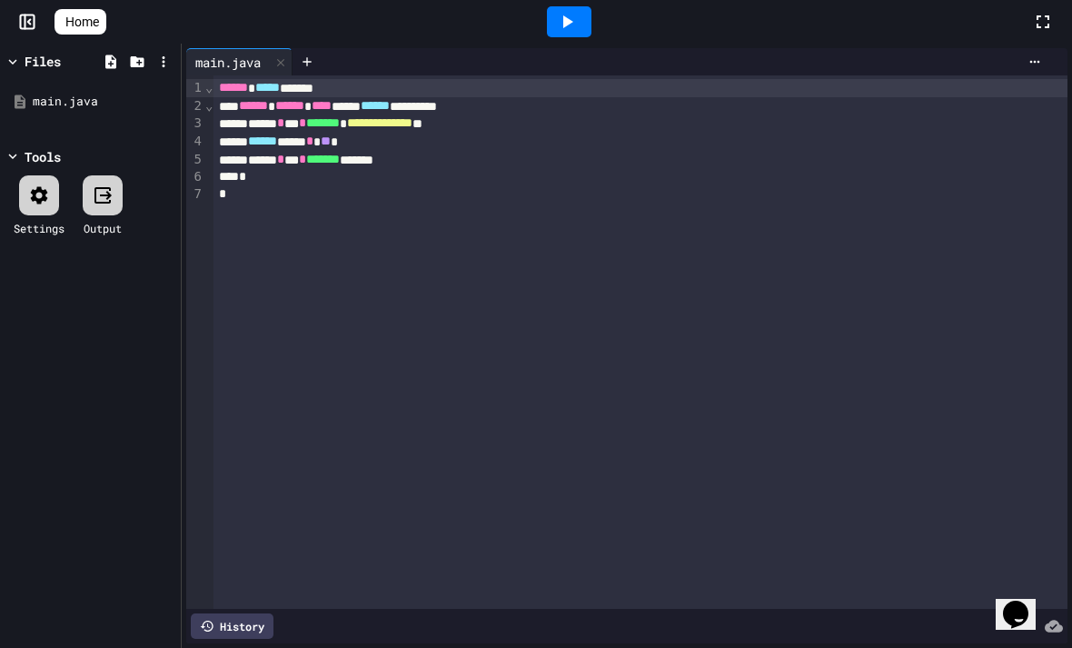
click at [559, 25] on div at bounding box center [569, 21] width 45 height 31
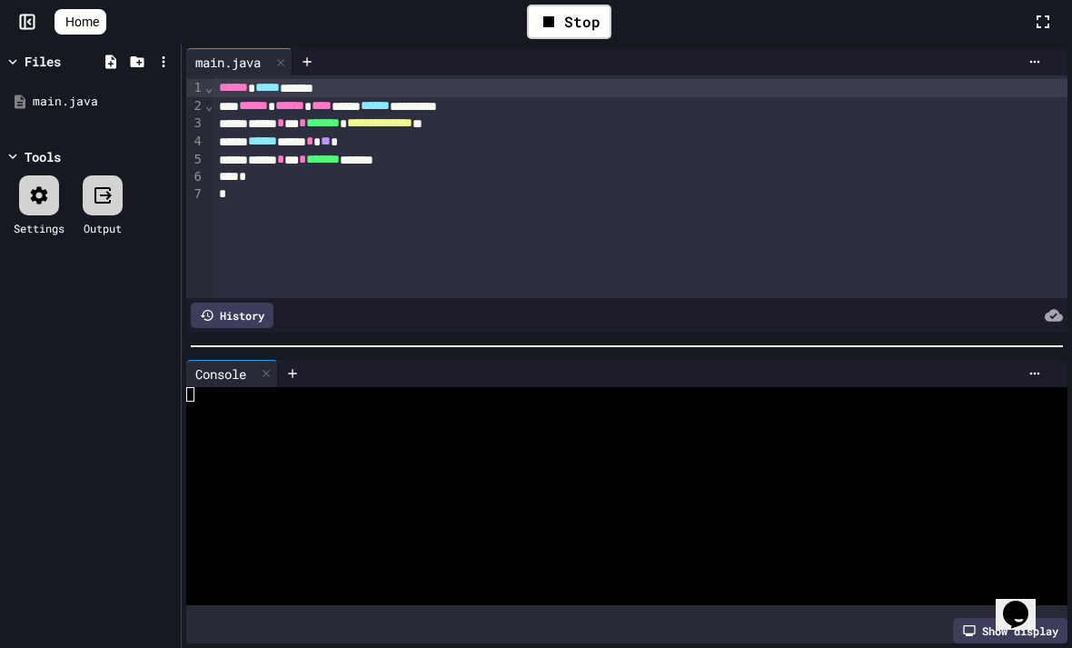
click at [233, 458] on div at bounding box center [619, 452] width 867 height 15
click at [387, 429] on div at bounding box center [619, 423] width 867 height 15
click at [438, 253] on div "**********" at bounding box center [640, 186] width 854 height 223
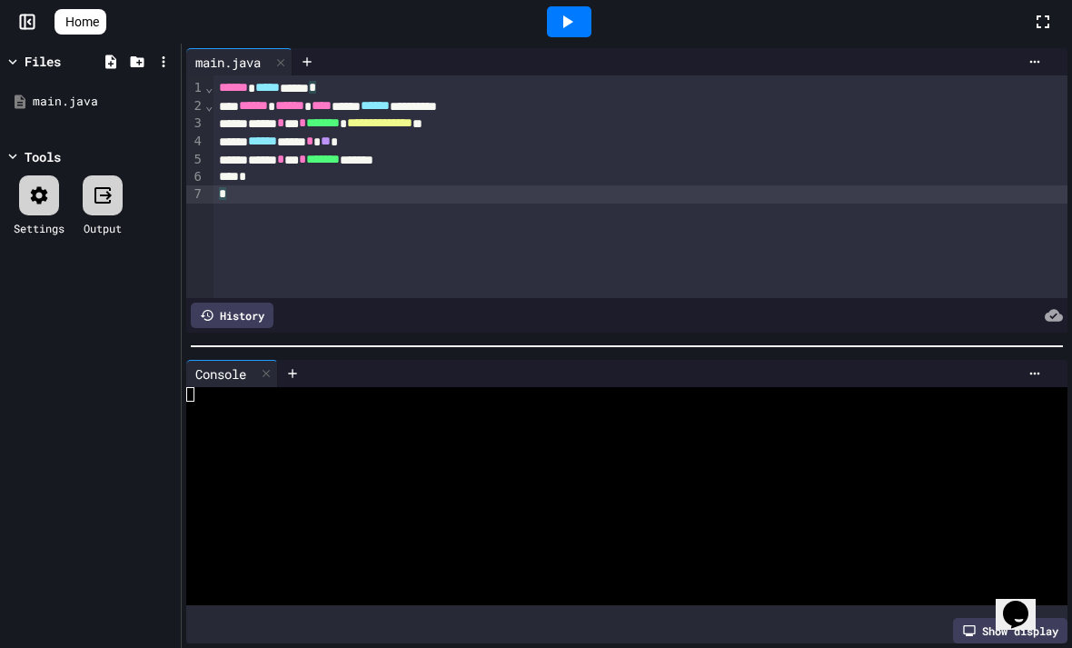
click at [588, 27] on div at bounding box center [569, 21] width 45 height 31
click at [39, 30] on div at bounding box center [27, 22] width 55 height 18
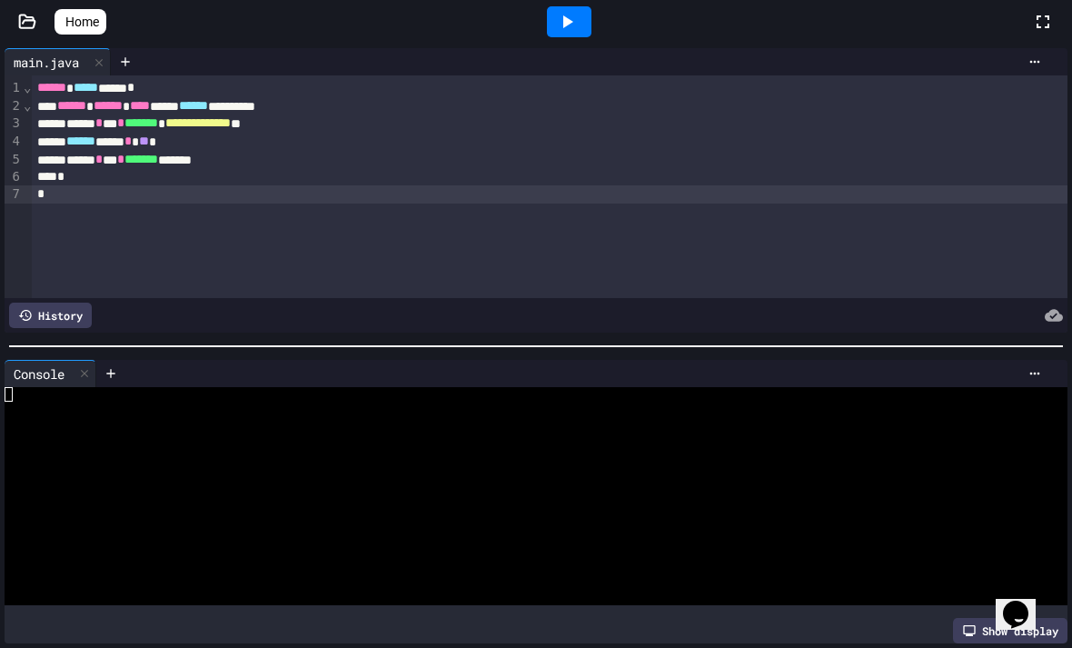
click at [27, 30] on icon at bounding box center [27, 22] width 18 height 18
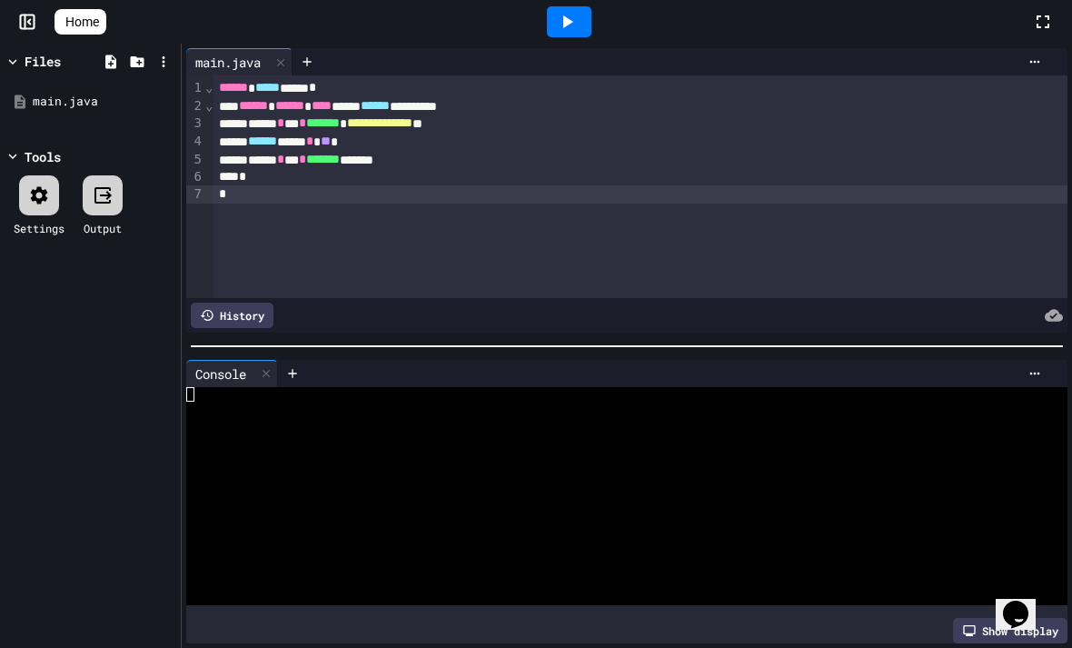
click at [94, 28] on span "Home" at bounding box center [82, 22] width 34 height 18
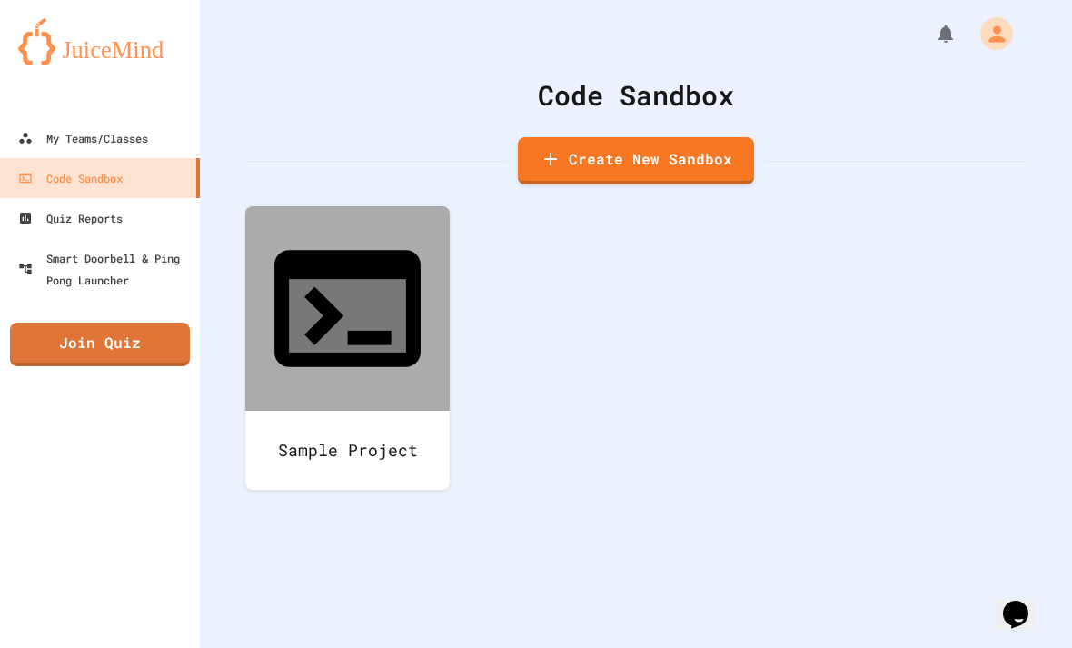
click at [608, 137] on link "Create New Sandbox" at bounding box center [636, 160] width 236 height 47
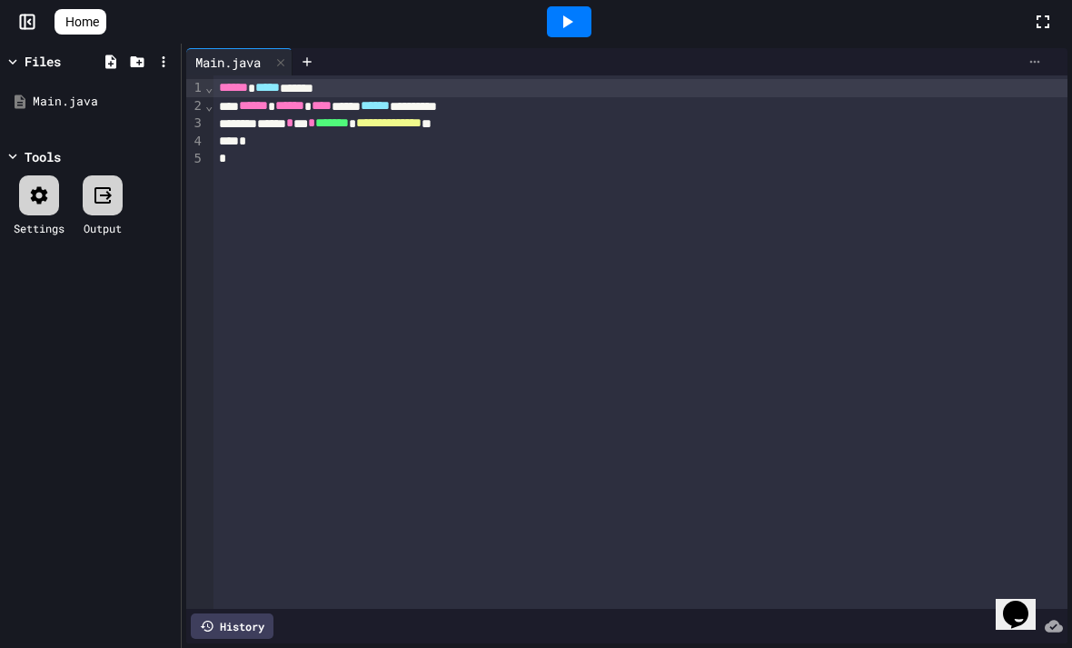
click at [1037, 65] on icon at bounding box center [1034, 62] width 15 height 15
click at [579, 20] on div at bounding box center [536, 324] width 1072 height 648
click at [578, 21] on icon at bounding box center [567, 22] width 22 height 22
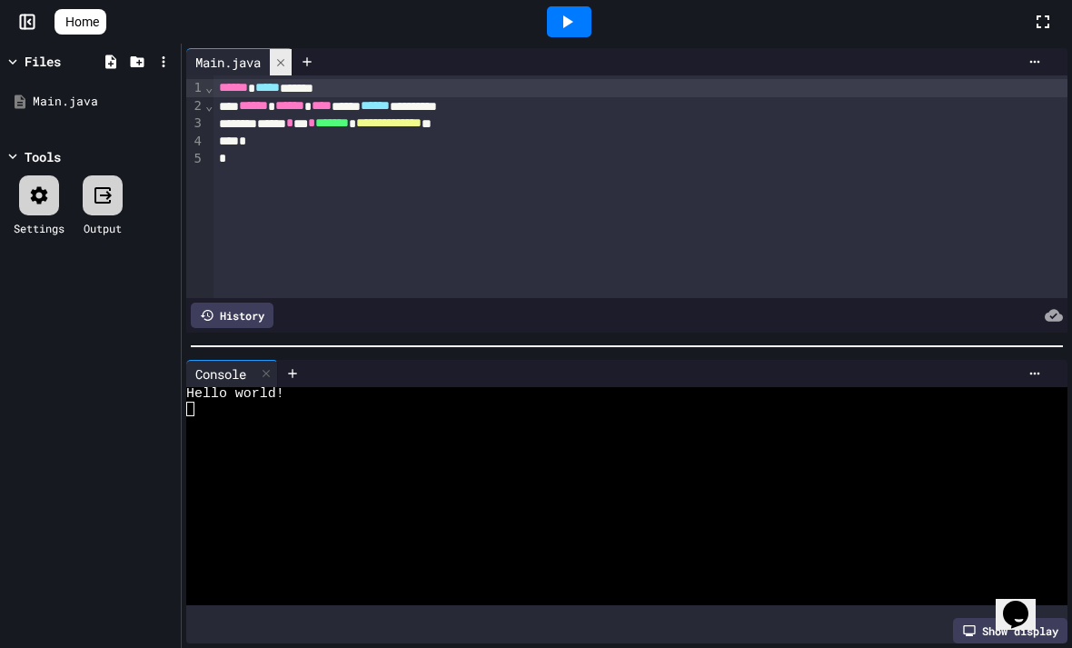
click at [274, 62] on div at bounding box center [281, 62] width 22 height 26
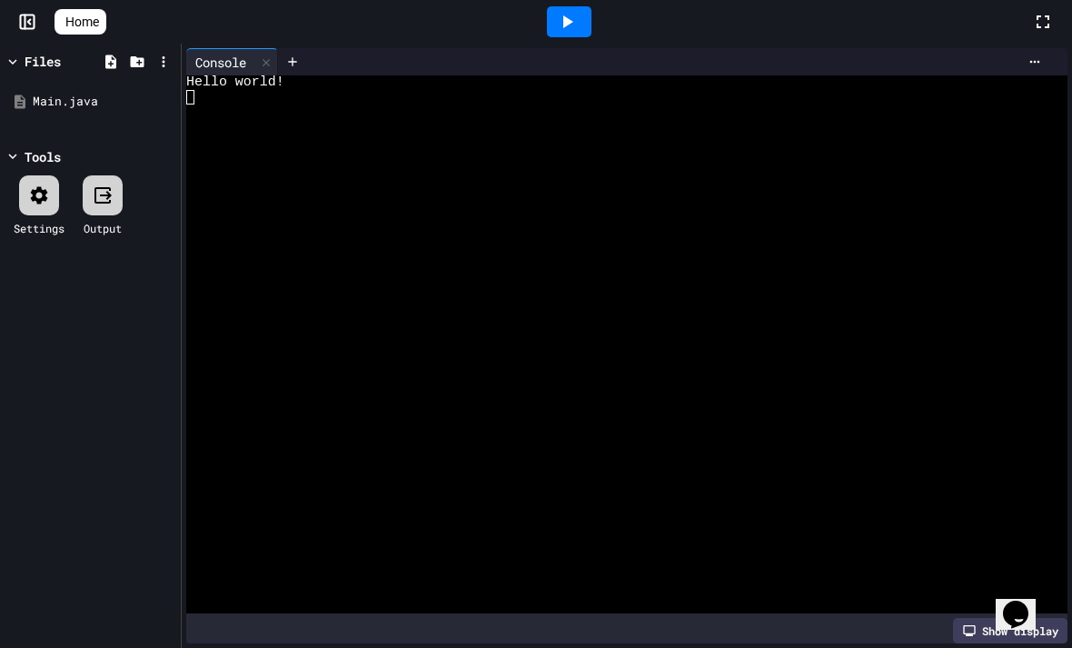
click at [16, 15] on div at bounding box center [27, 22] width 55 height 18
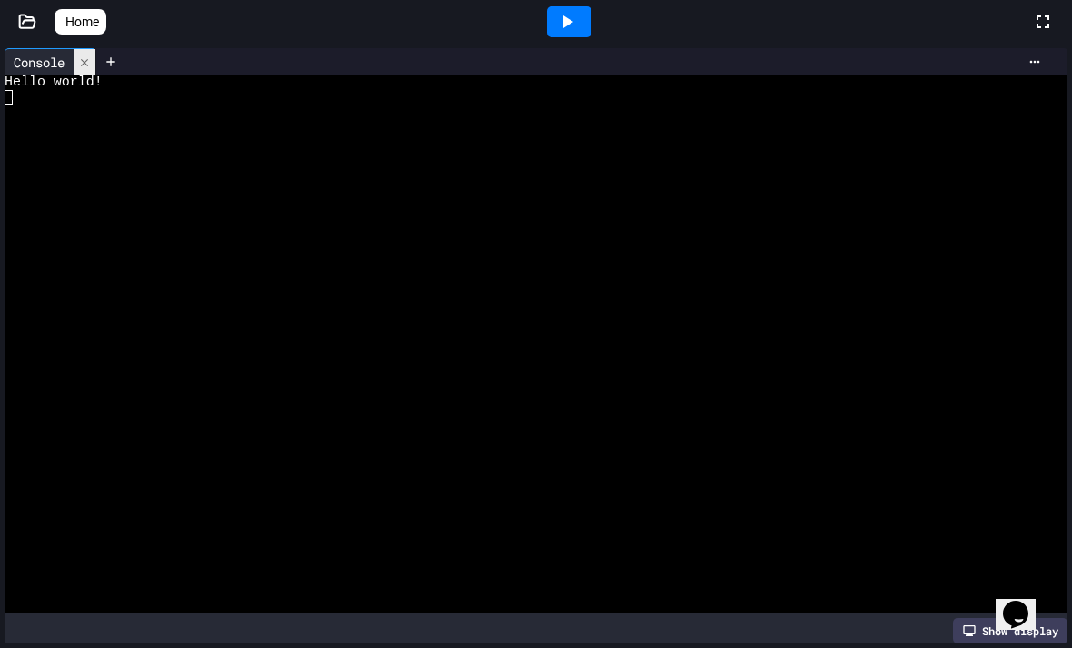
click at [80, 62] on icon at bounding box center [84, 62] width 13 height 13
